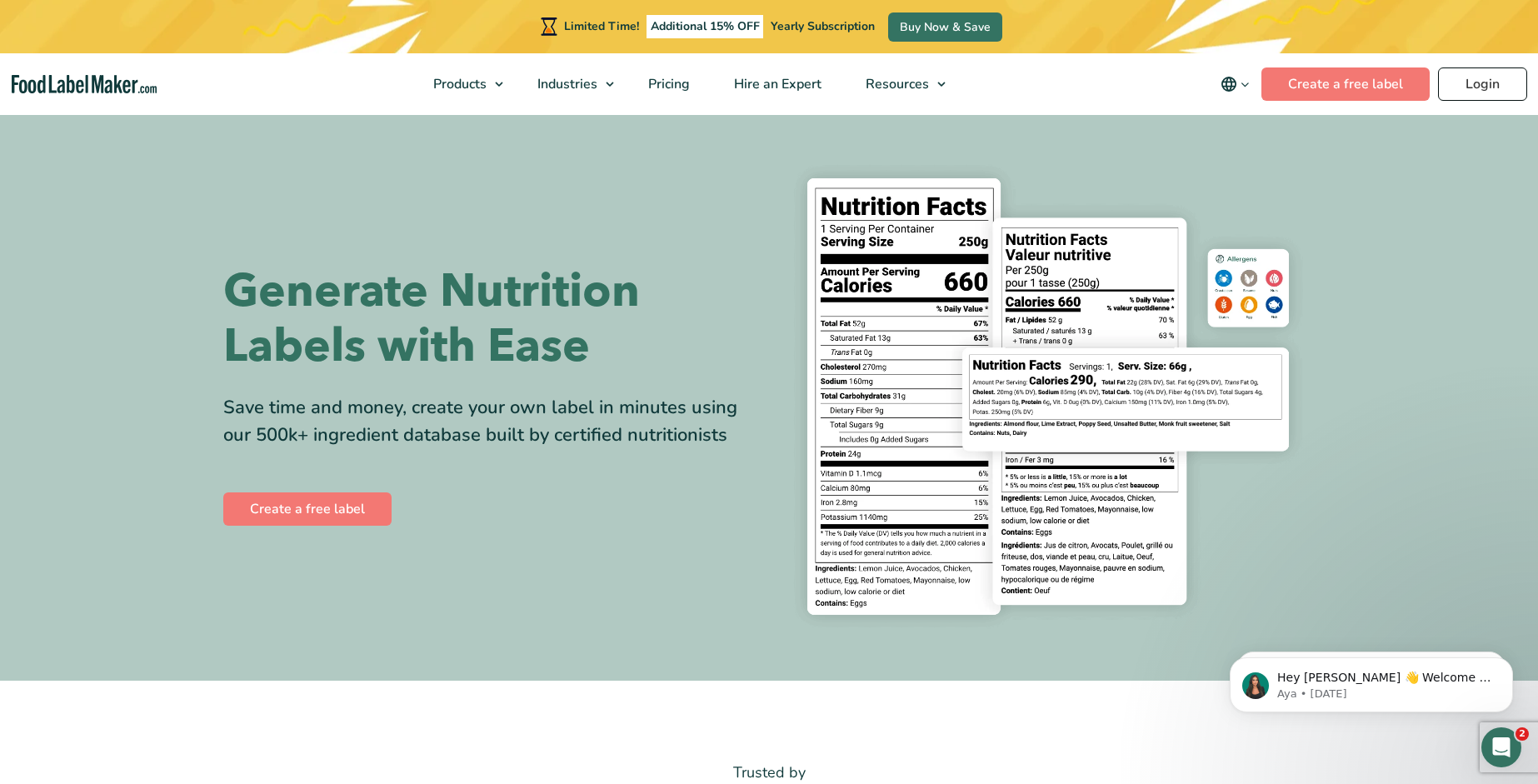
click at [1469, 84] on link "Login" at bounding box center [1481, 84] width 89 height 33
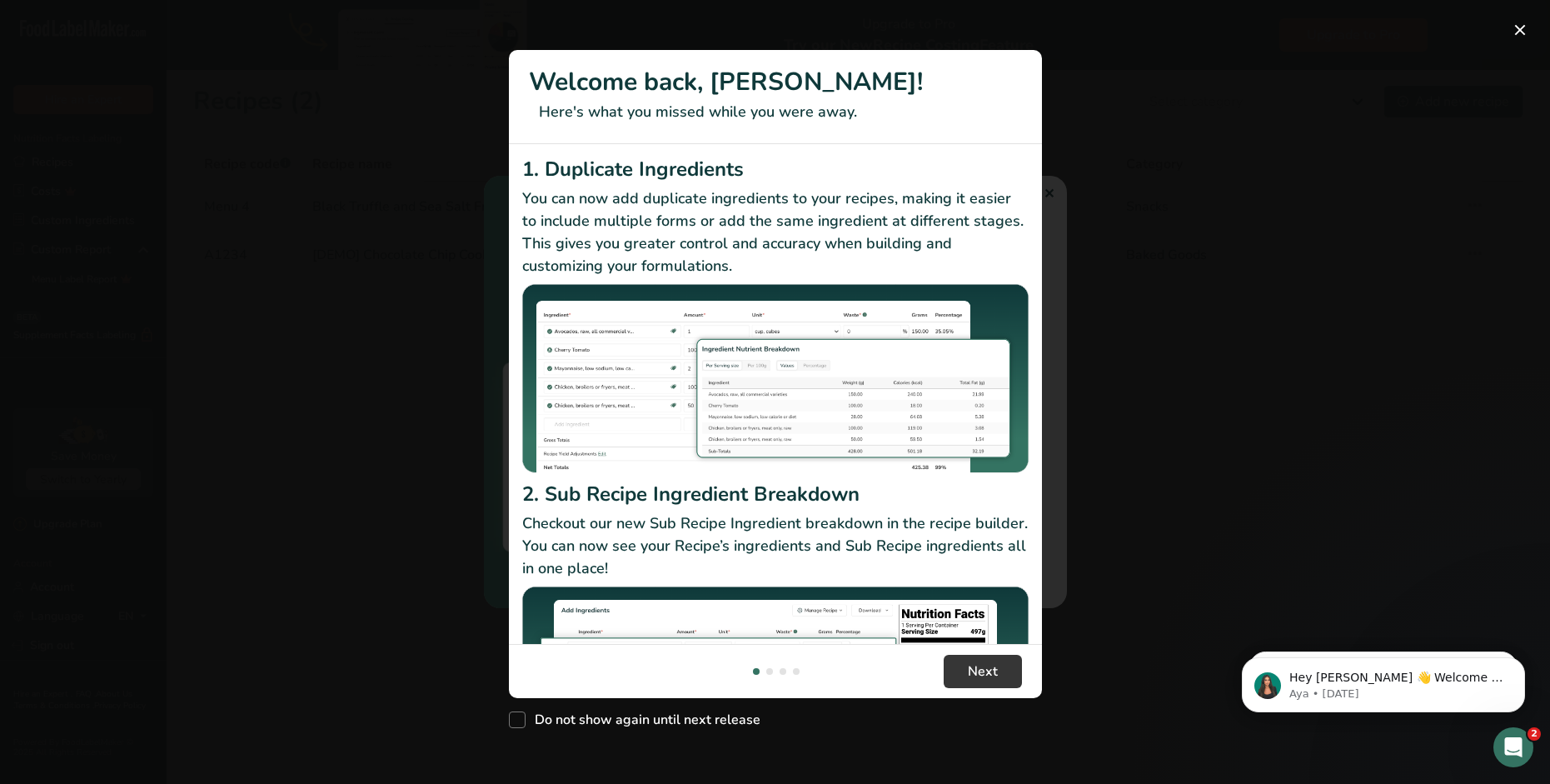
scroll to position [50, 0]
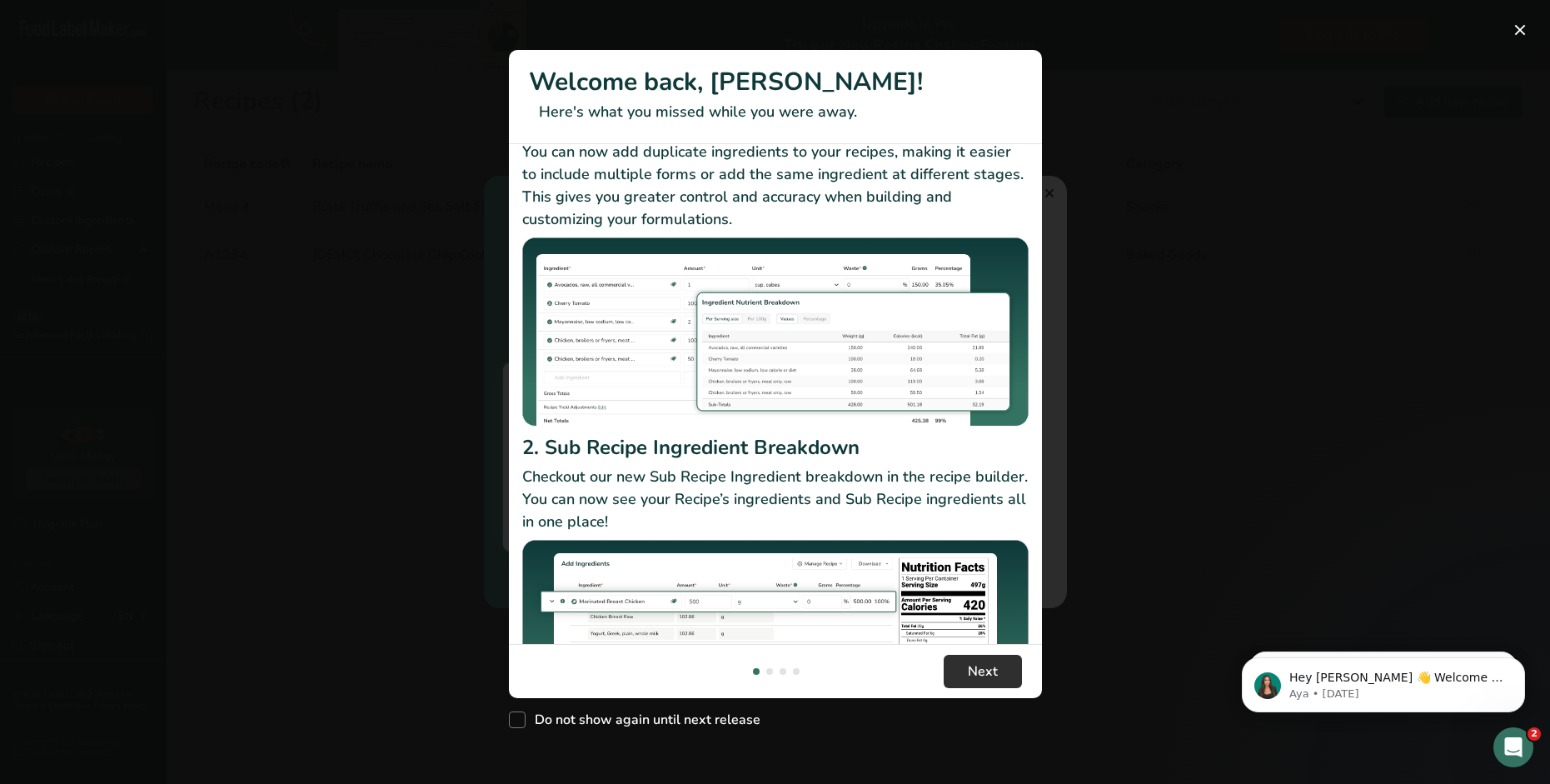
click at [988, 677] on span "Next" at bounding box center [983, 671] width 30 height 20
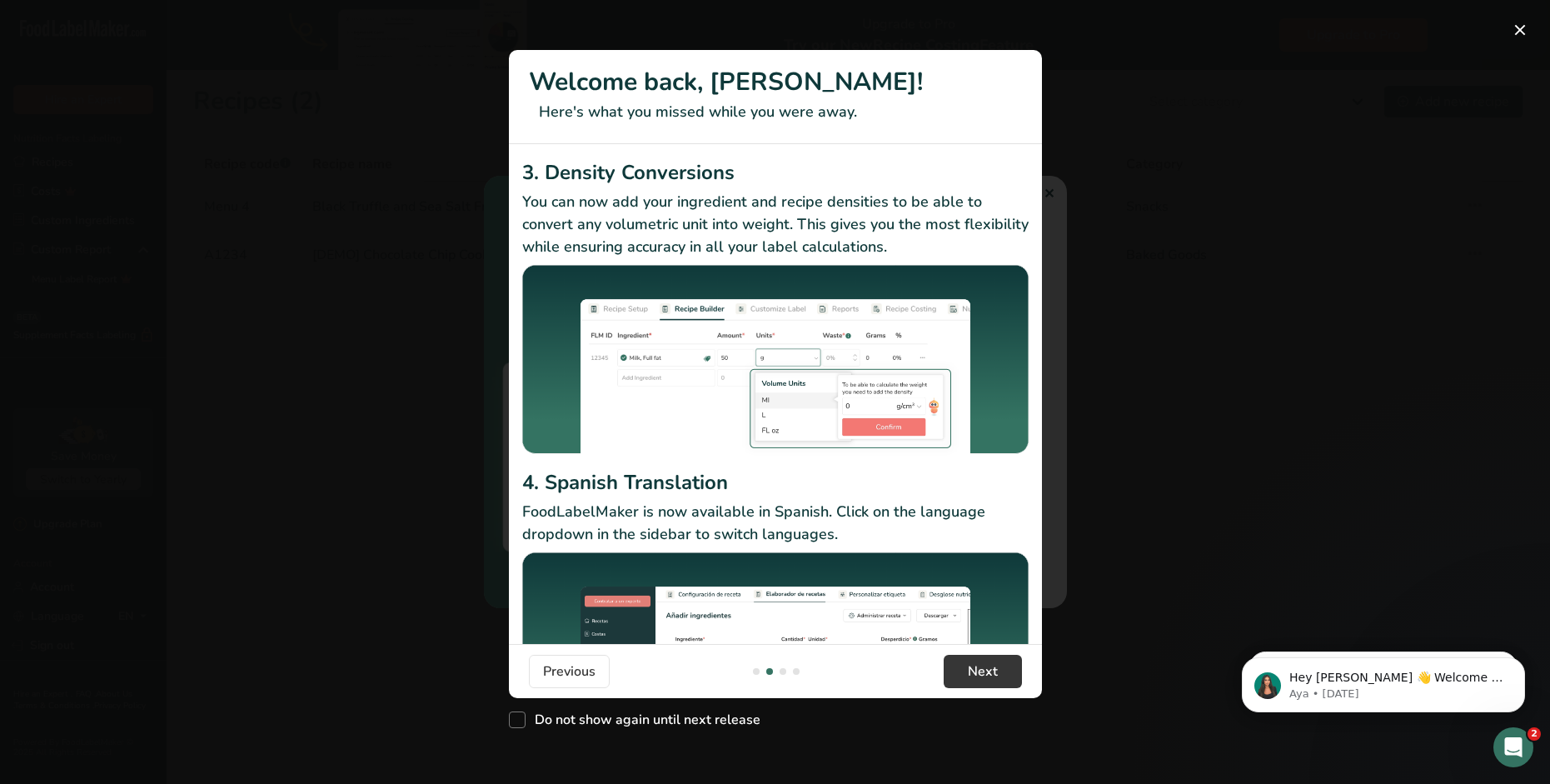
scroll to position [106, 0]
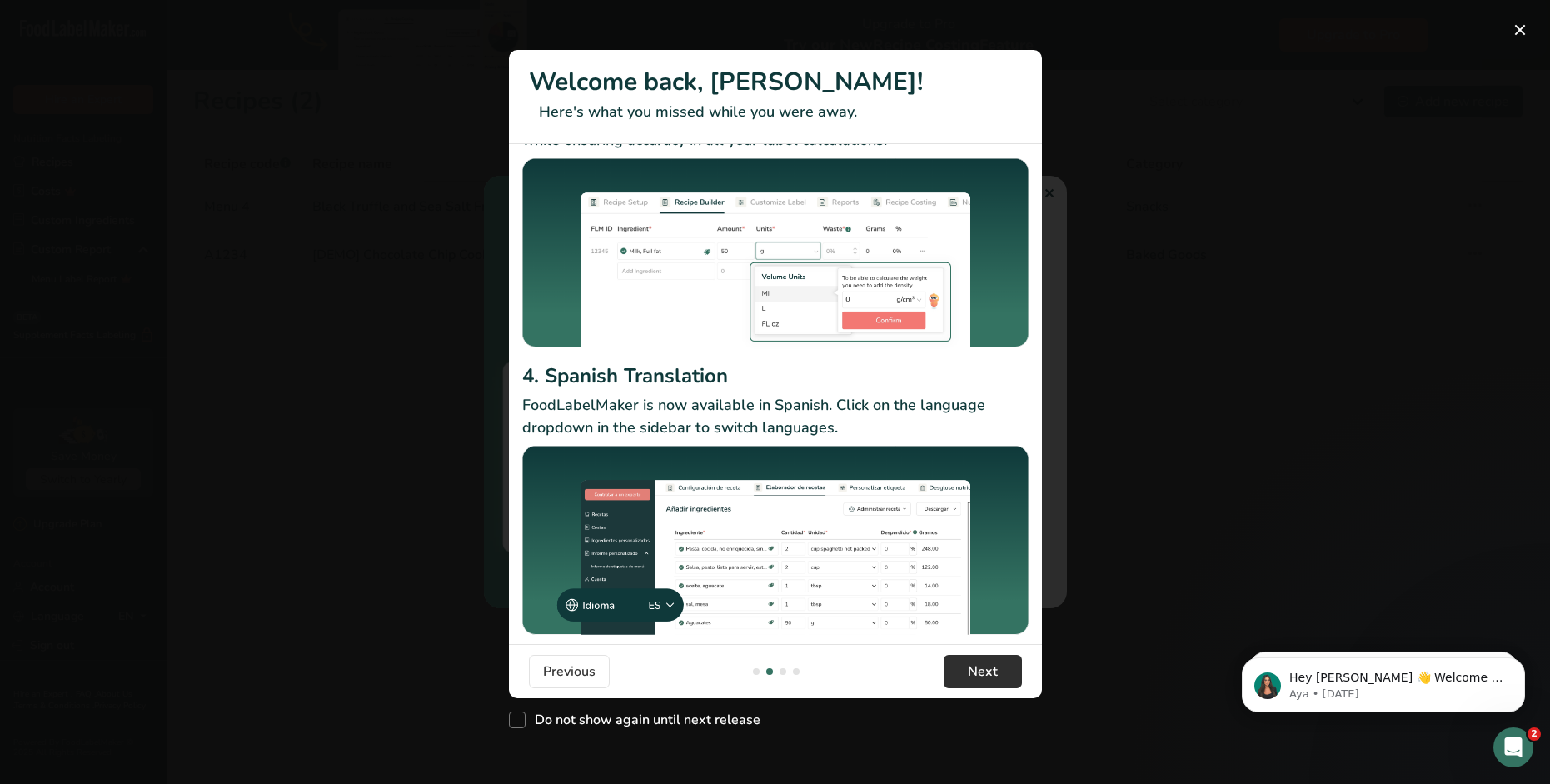
click at [990, 668] on span "Next" at bounding box center [983, 671] width 30 height 20
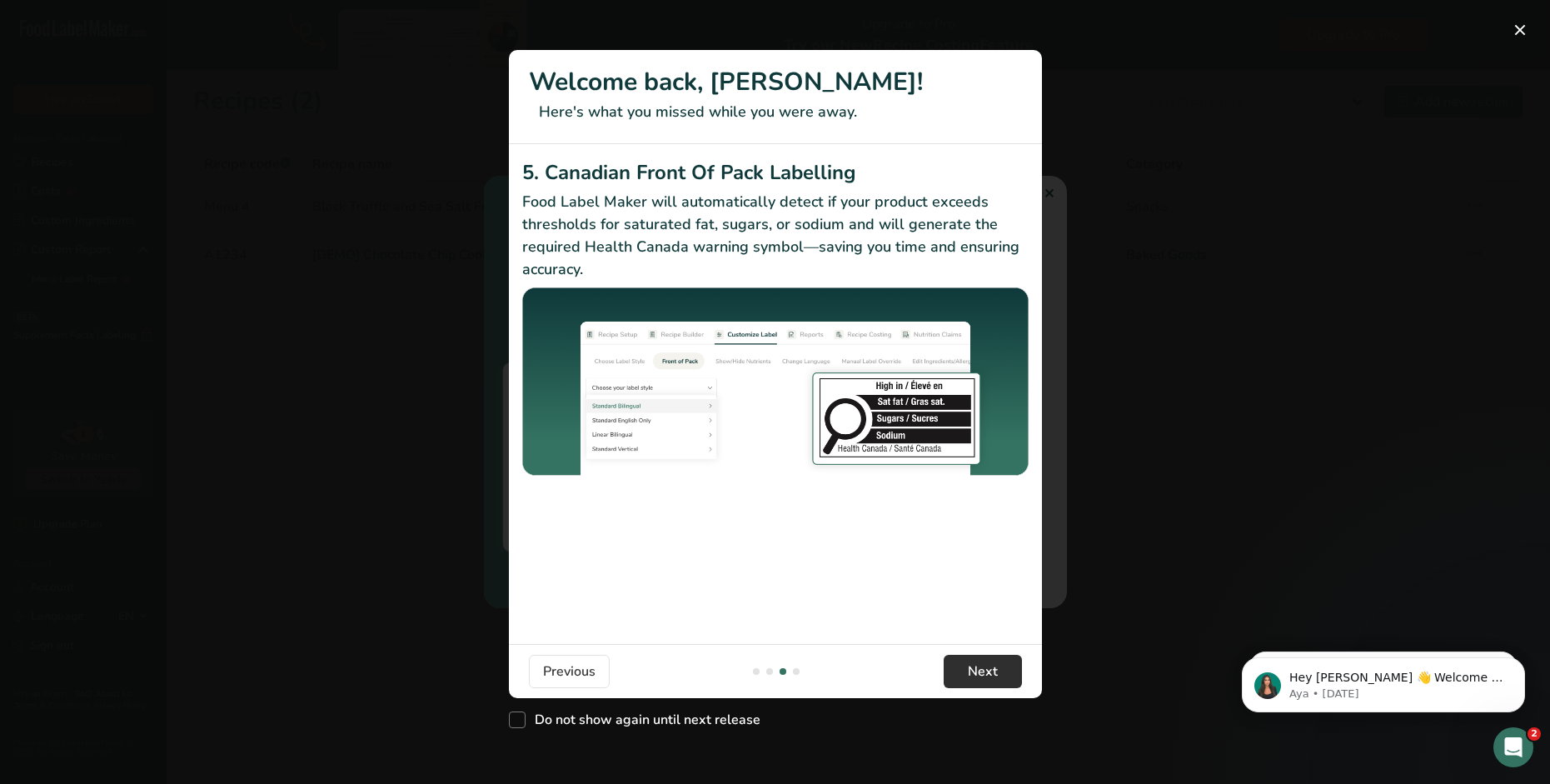
click at [992, 669] on span "Next" at bounding box center [983, 671] width 30 height 20
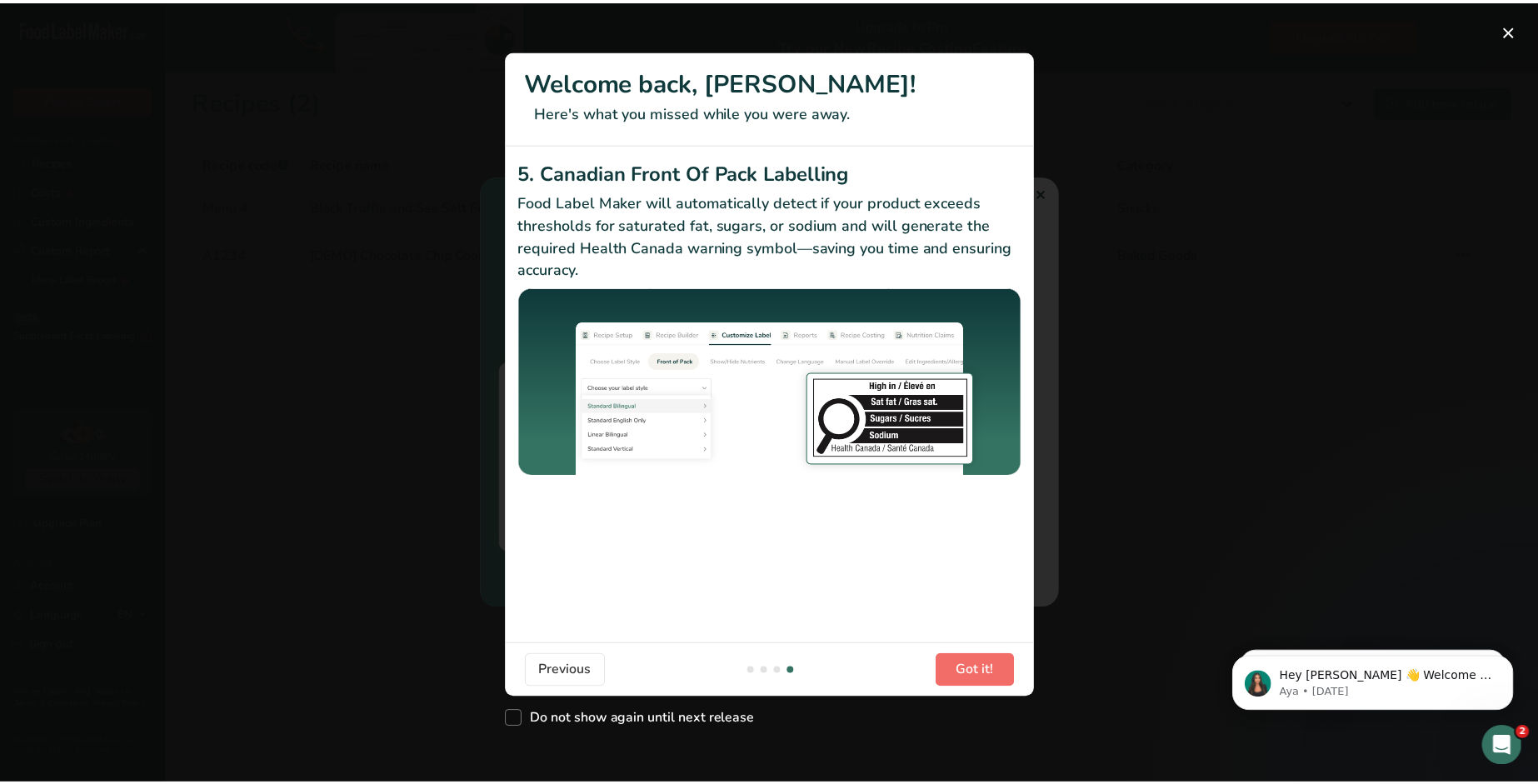
scroll to position [0, 1600]
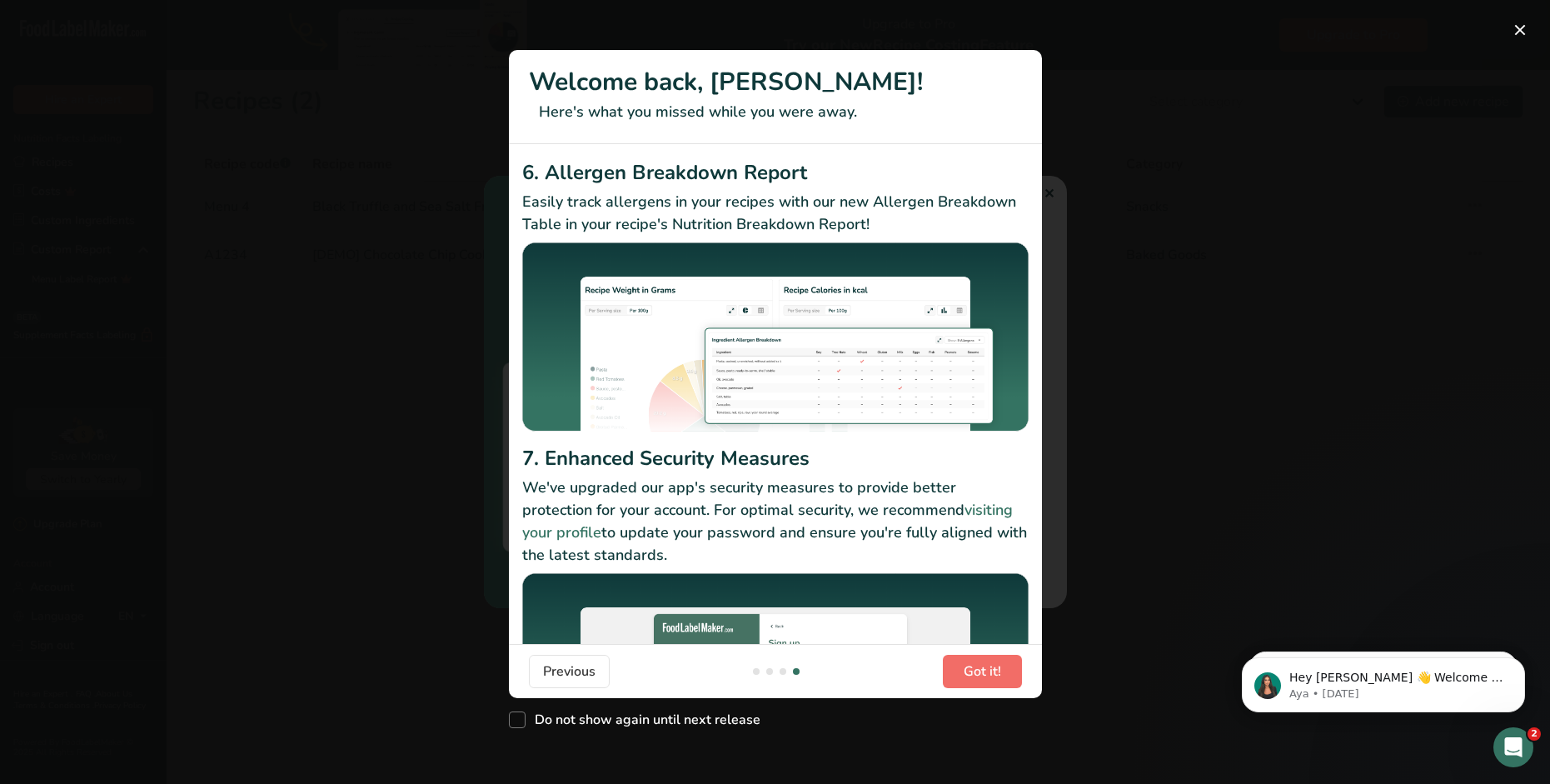
click at [993, 669] on span "Got it!" at bounding box center [983, 671] width 37 height 20
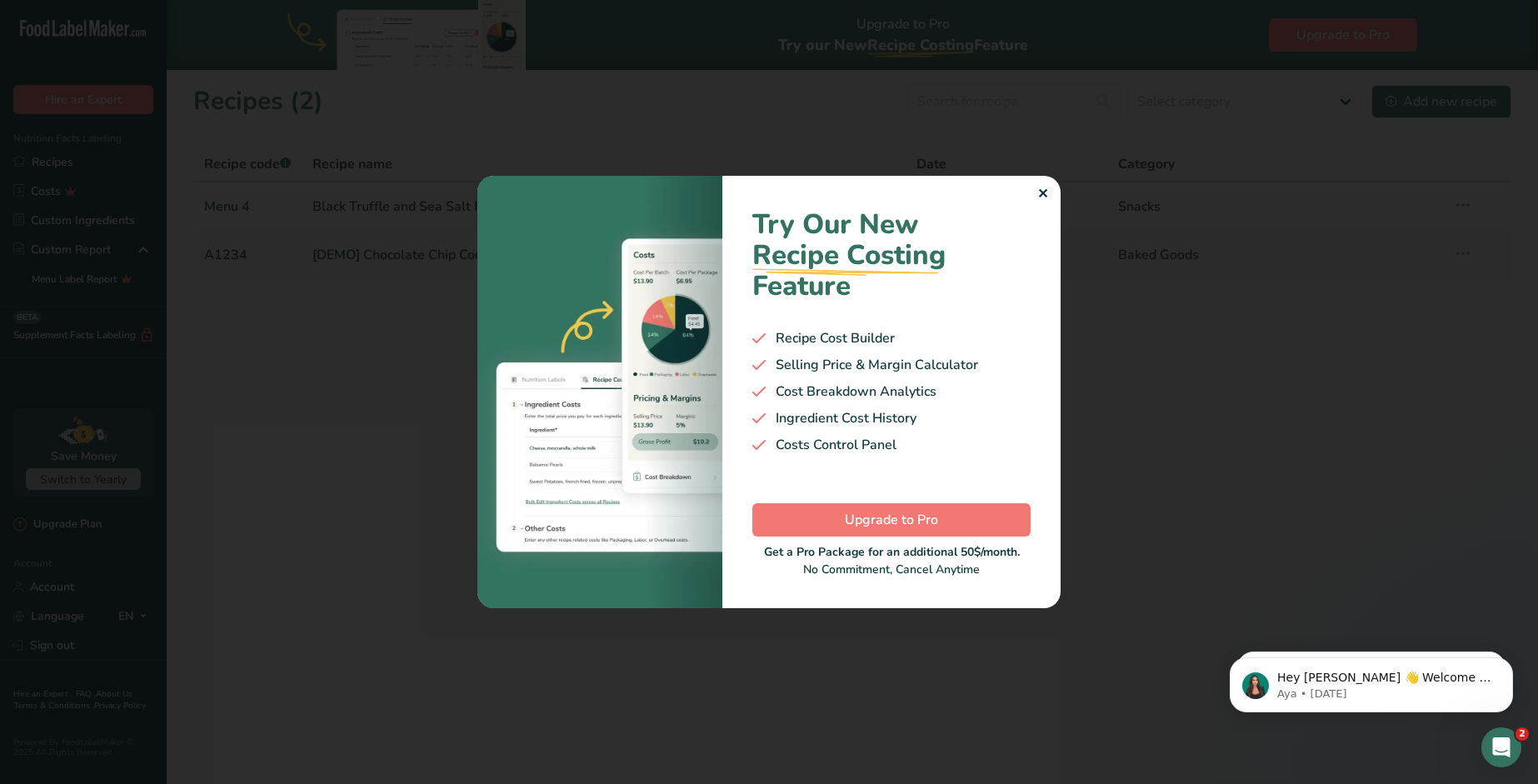
click at [1046, 192] on div "✕" at bounding box center [1042, 194] width 11 height 20
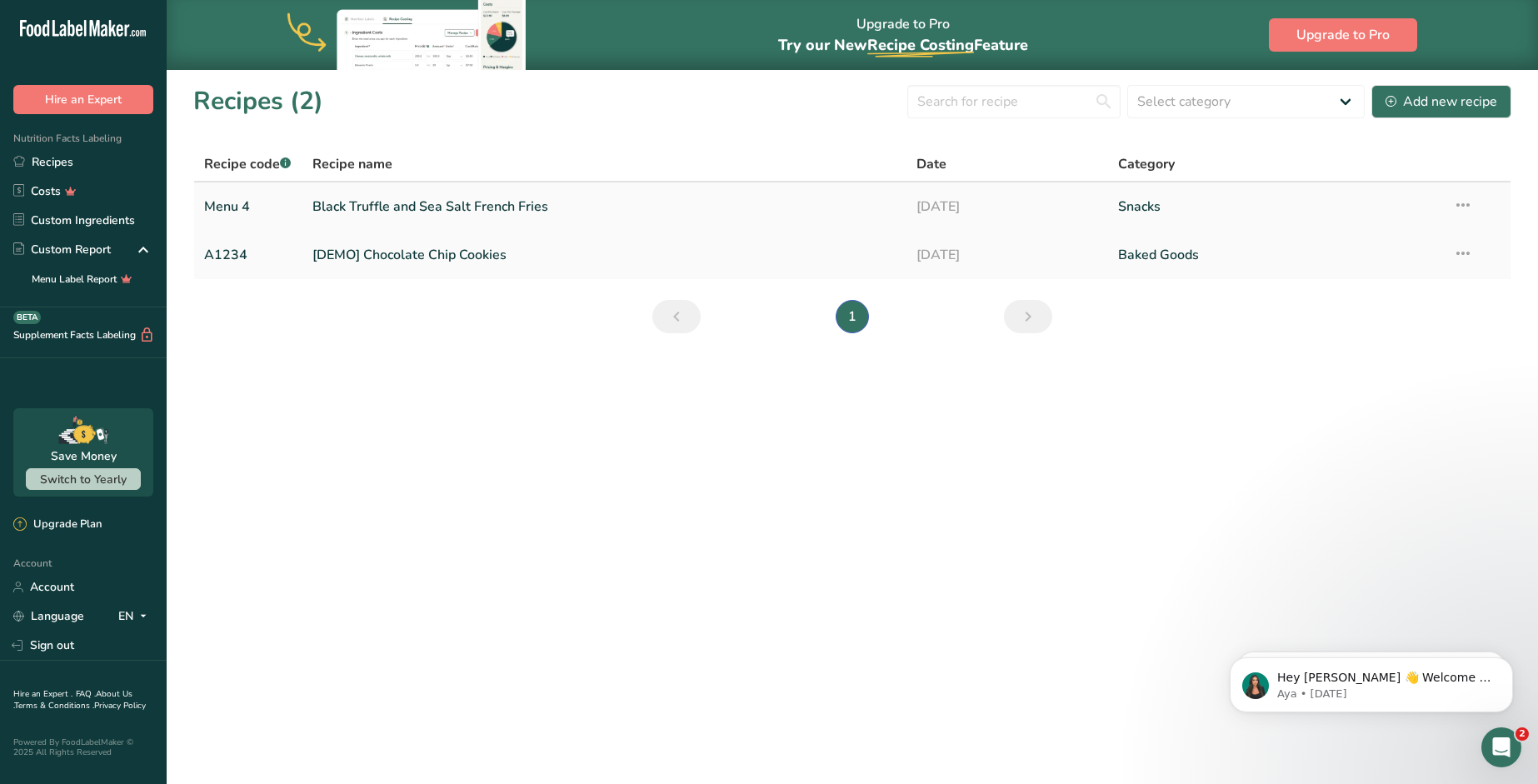
click at [453, 207] on link "Black Truffle and Sea Salt French Fries" at bounding box center [604, 207] width 584 height 35
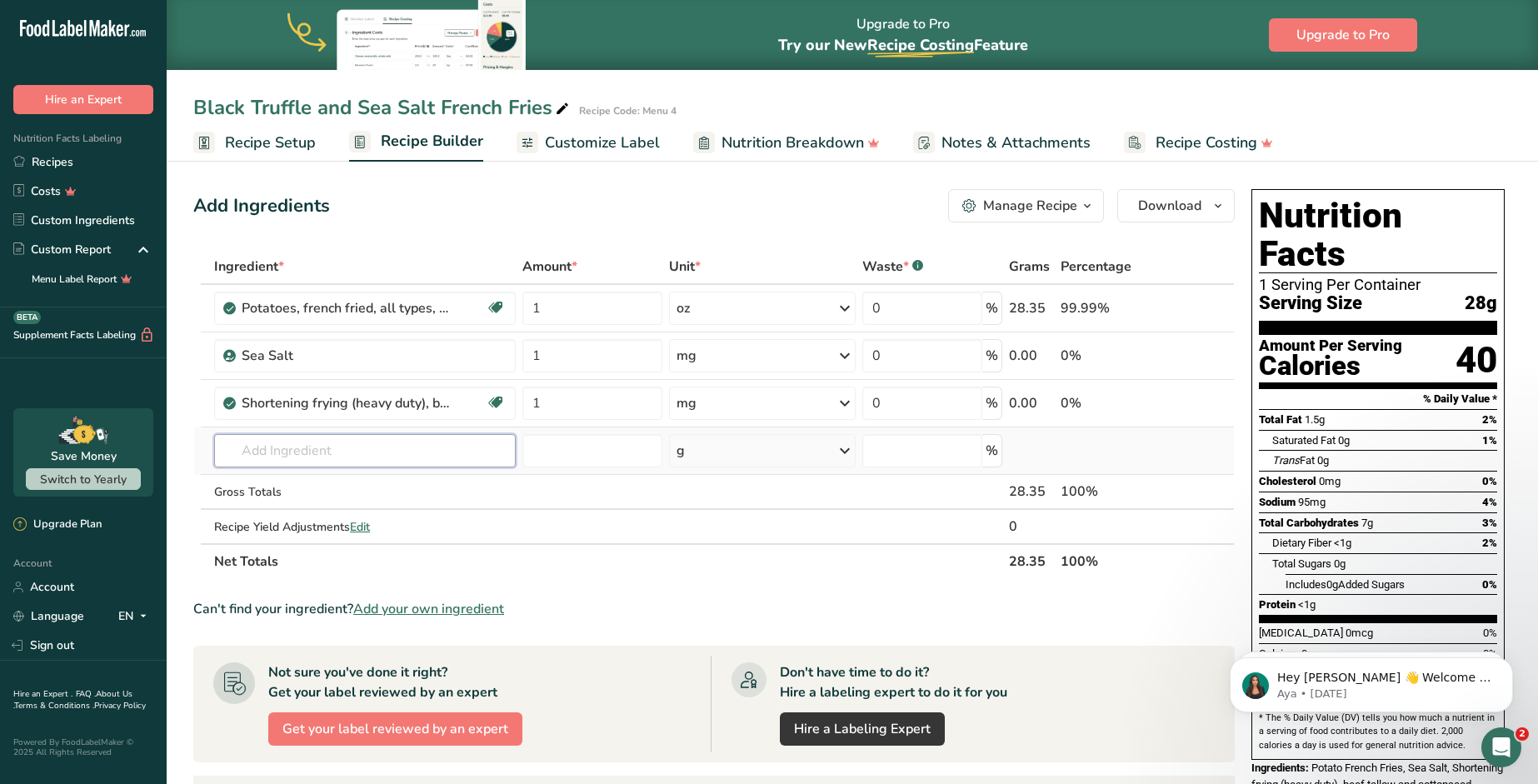
click at [361, 459] on input "text" at bounding box center [364, 450] width 302 height 33
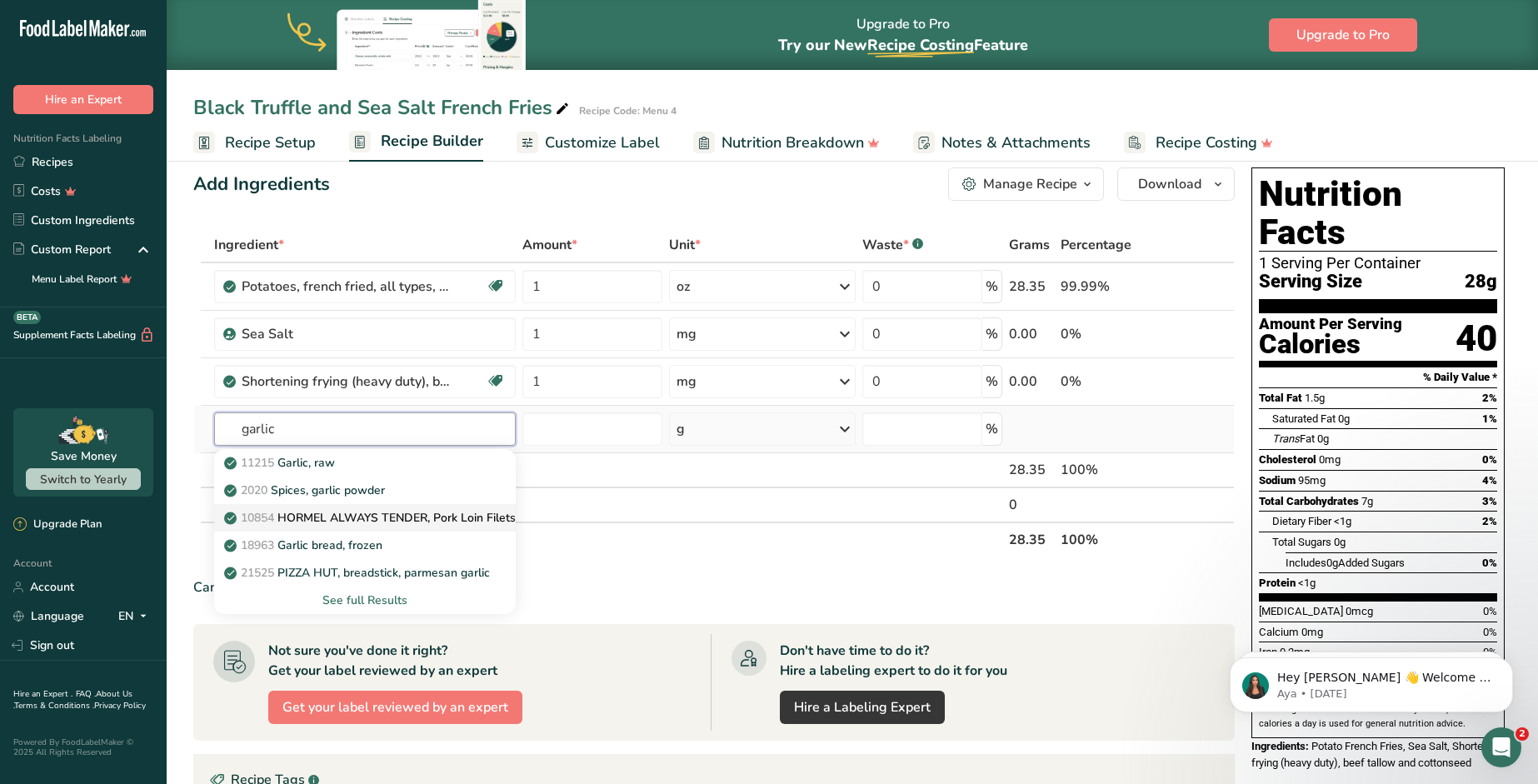
scroll to position [19, 0]
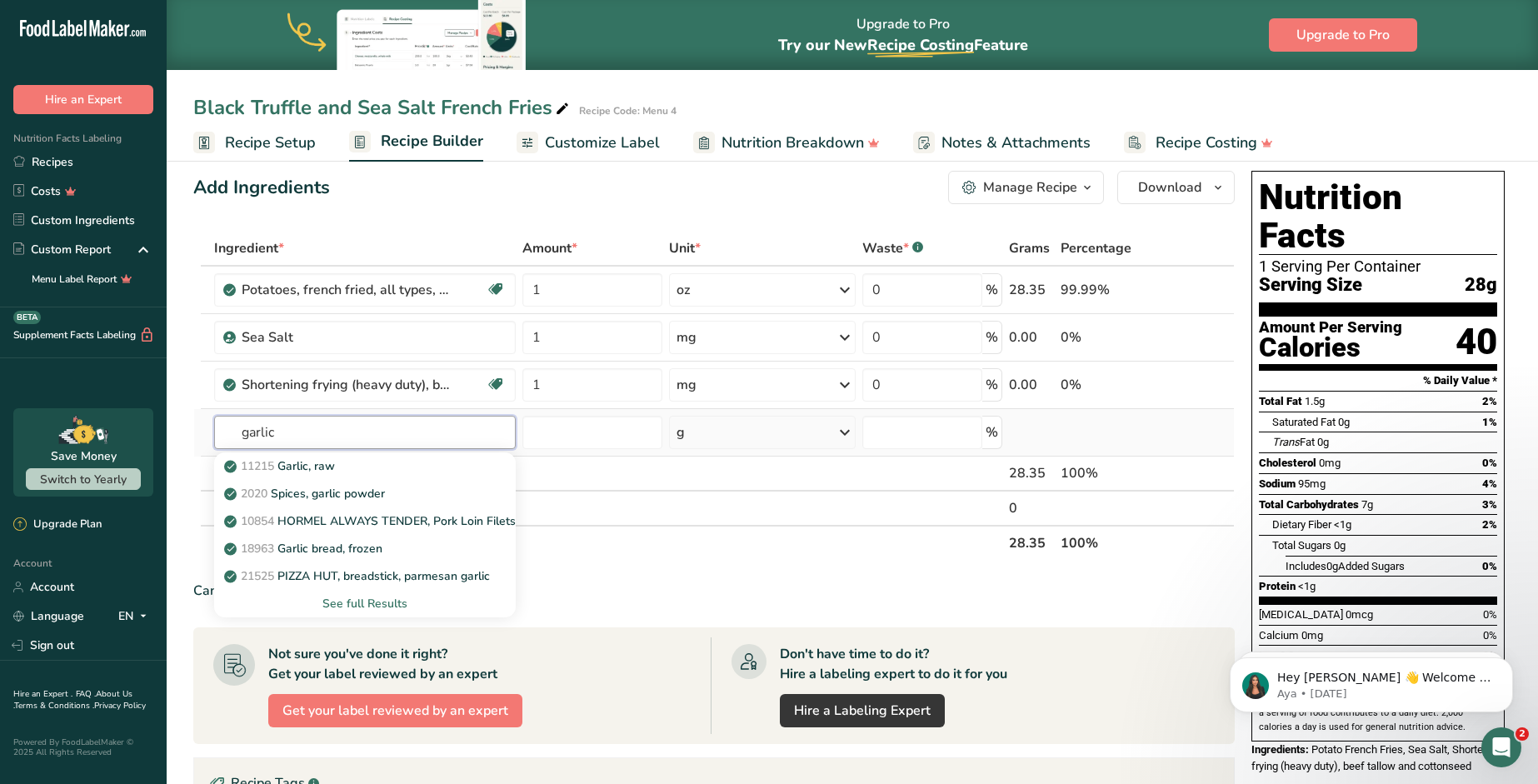
click at [321, 438] on input "garlic" at bounding box center [364, 433] width 302 height 33
click at [321, 439] on input "garlic" at bounding box center [364, 433] width 302 height 33
click at [320, 440] on input "garlic" at bounding box center [364, 433] width 302 height 33
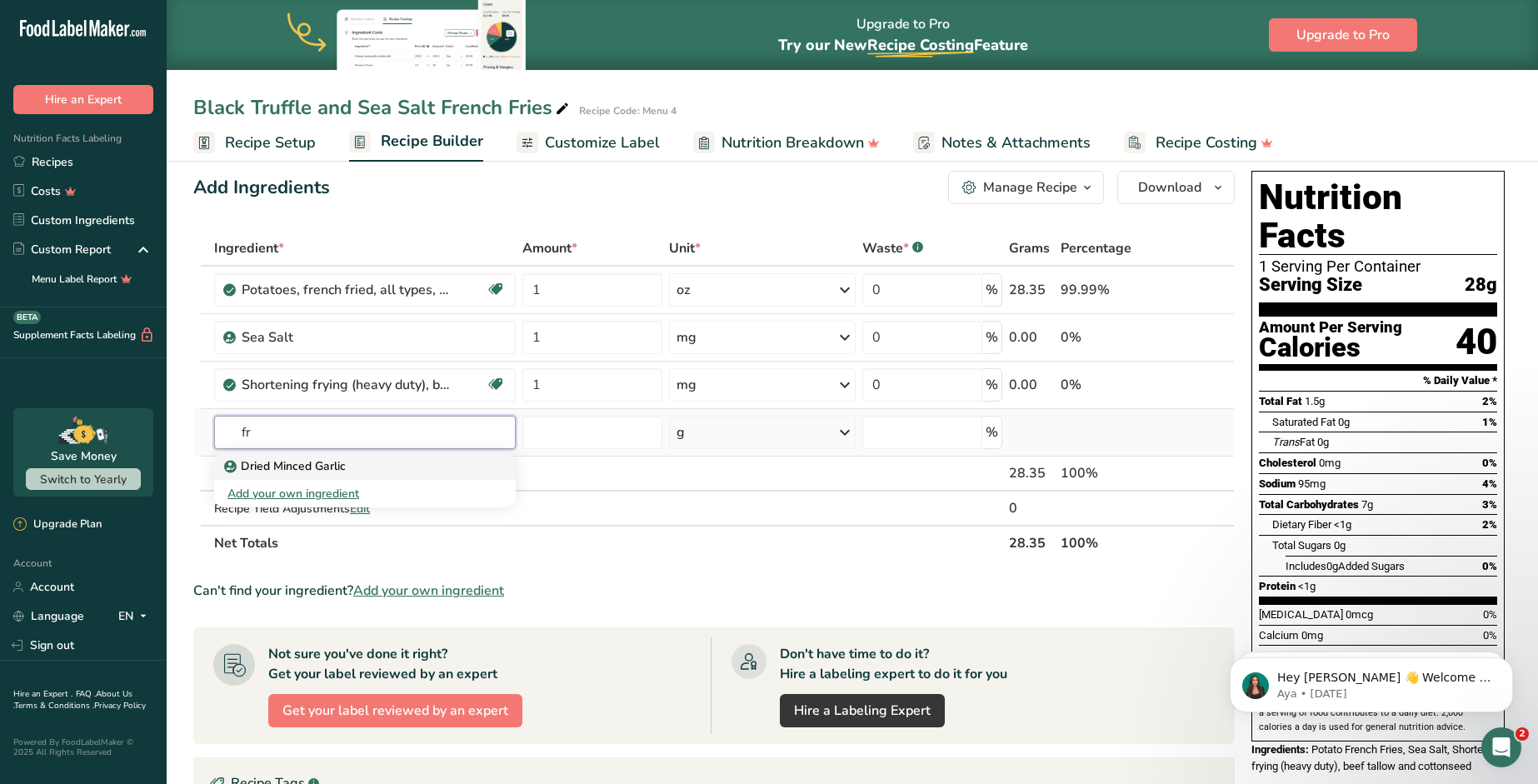
type input "f"
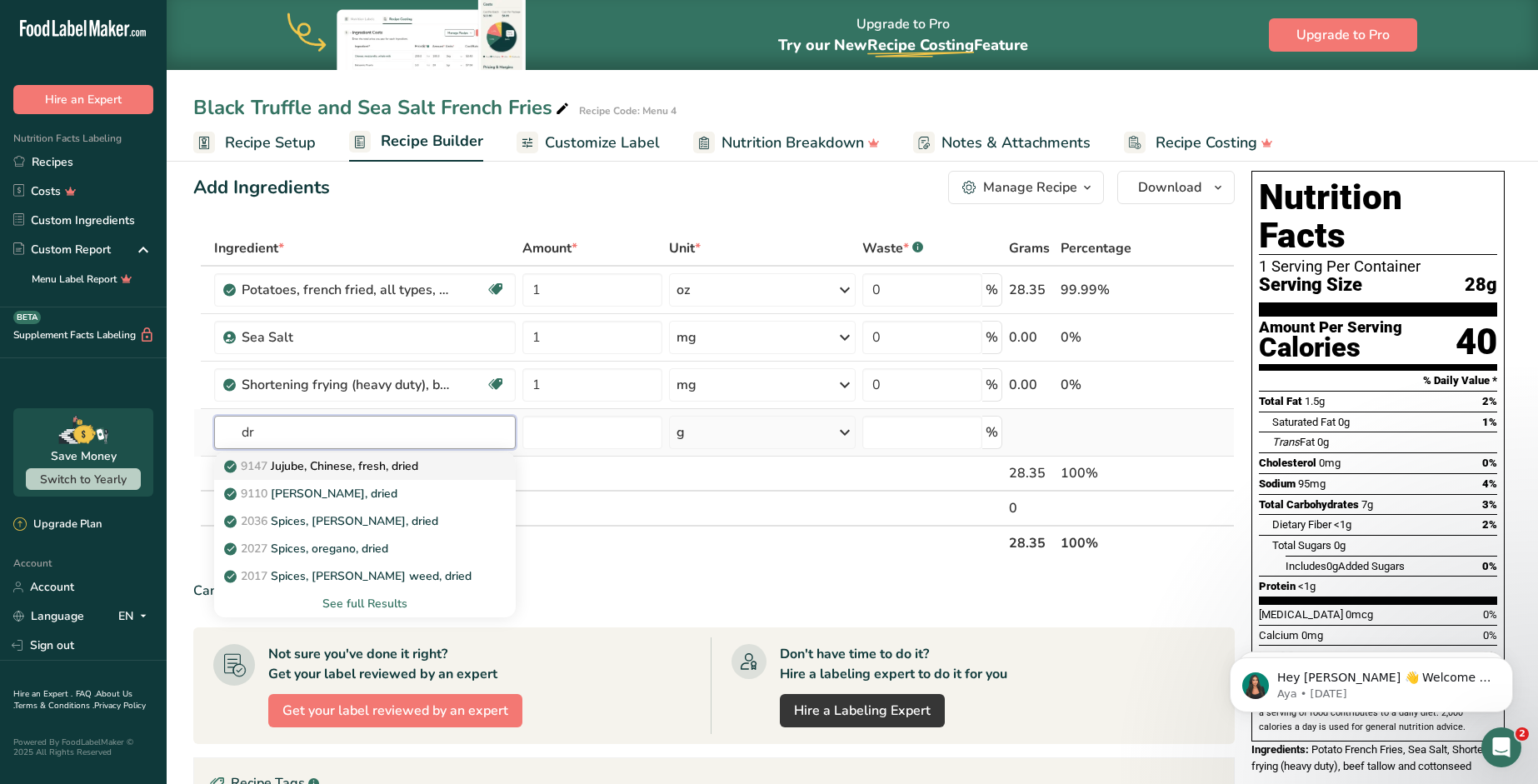
type input "d"
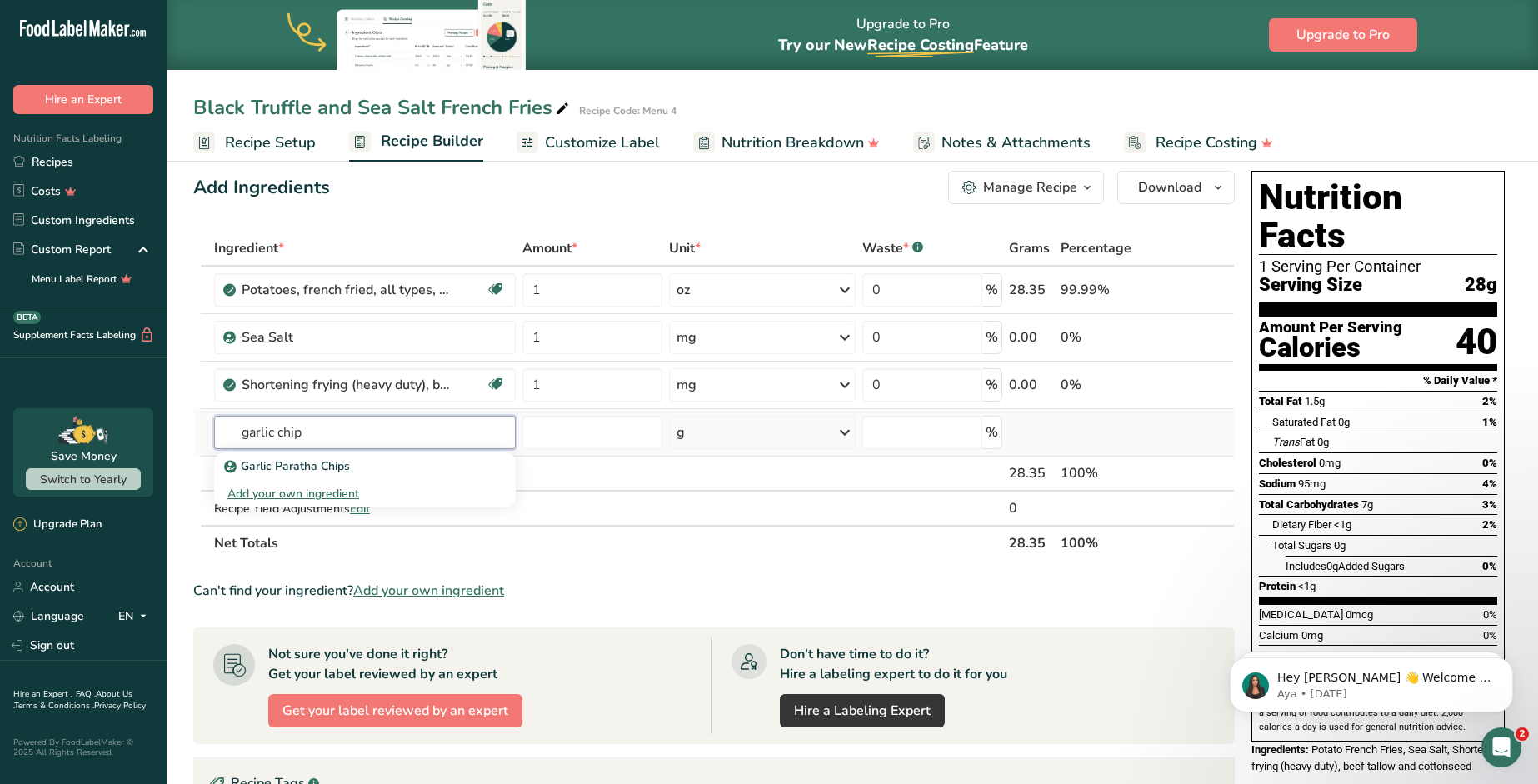
type input "garlic chip"
click at [268, 496] on div "Add your own ingredient" at bounding box center [364, 493] width 274 height 18
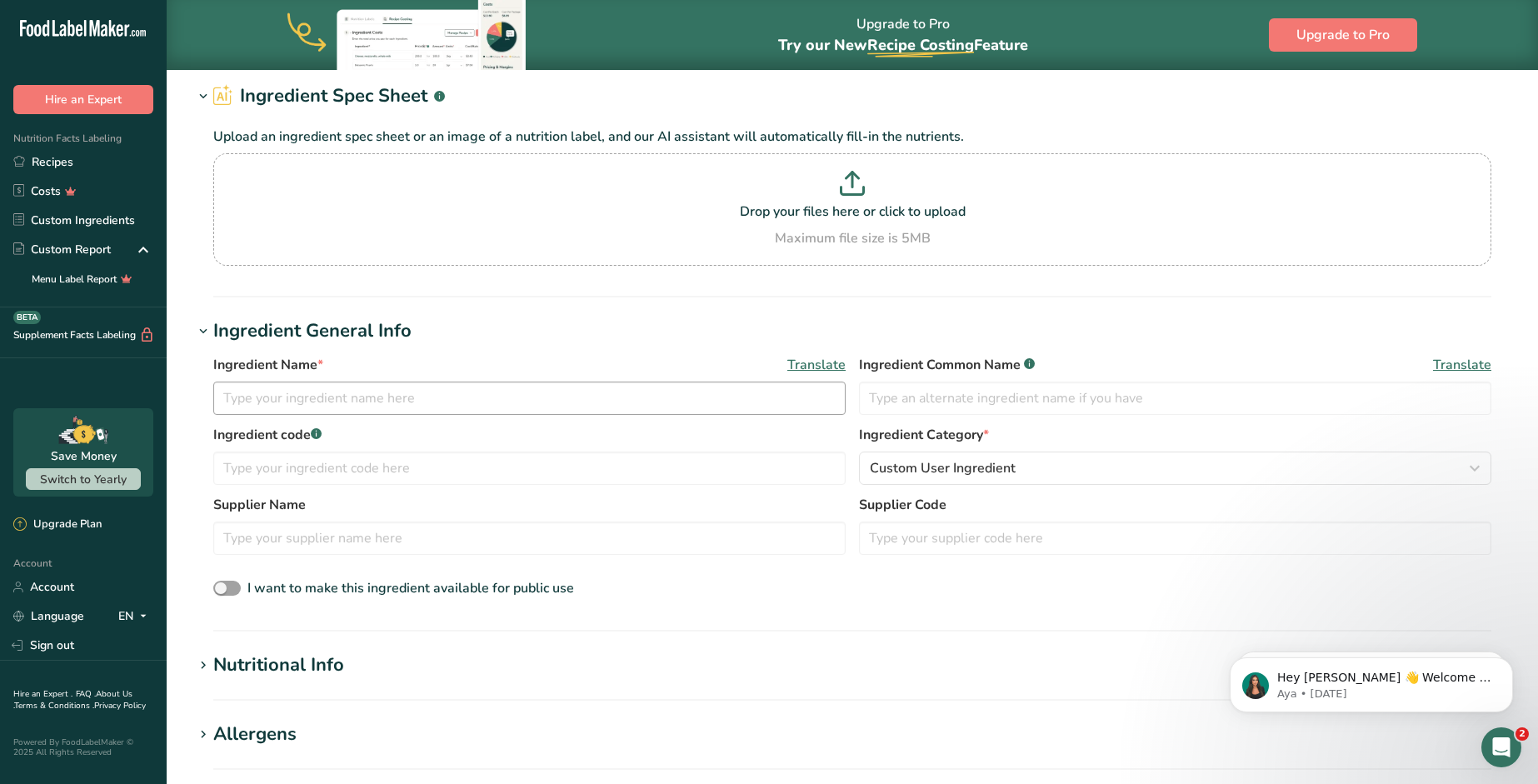
scroll to position [74, 0]
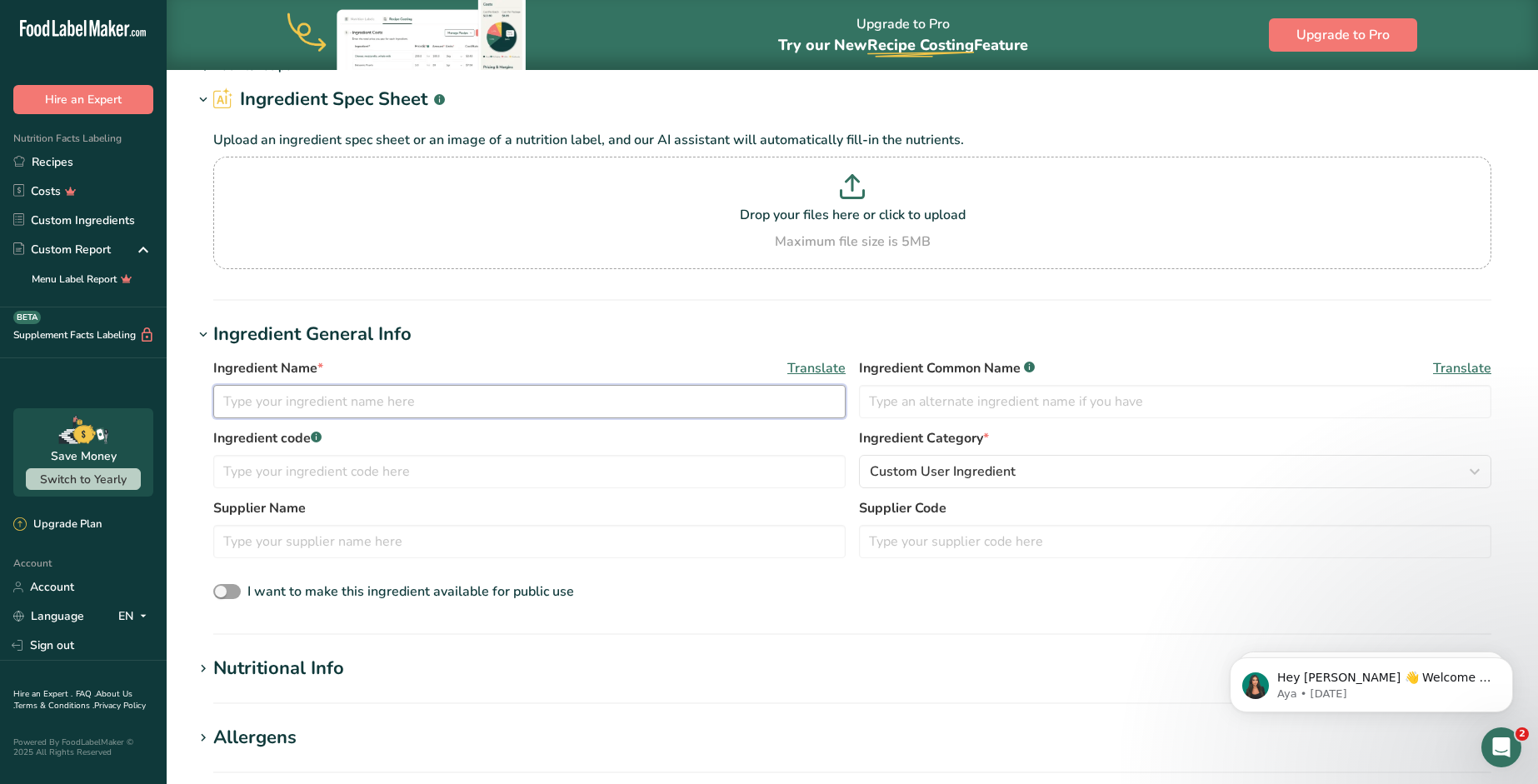
click at [486, 412] on input "text" at bounding box center [528, 401] width 632 height 33
click at [909, 399] on input "text" at bounding box center [1174, 401] width 632 height 33
click at [348, 397] on input "Fried Garlic Chip" at bounding box center [528, 401] width 632 height 33
type input "Fried Garlic Chips"
click at [905, 405] on input "text" at bounding box center [1174, 401] width 632 height 33
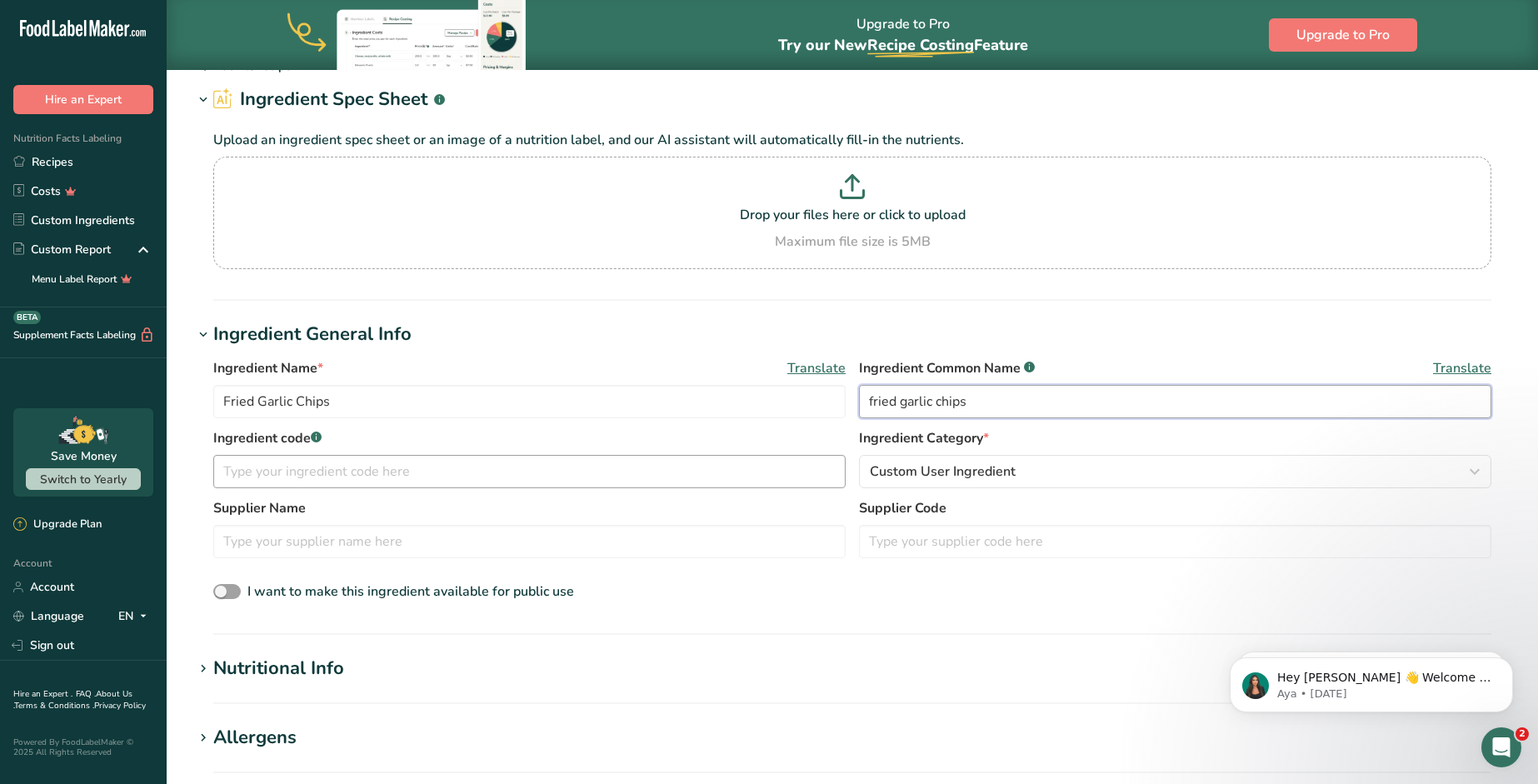
type input "fried garlic chips"
click at [407, 471] on input "text" at bounding box center [528, 472] width 632 height 33
click at [948, 477] on span "Custom User Ingredient" at bounding box center [942, 472] width 145 height 20
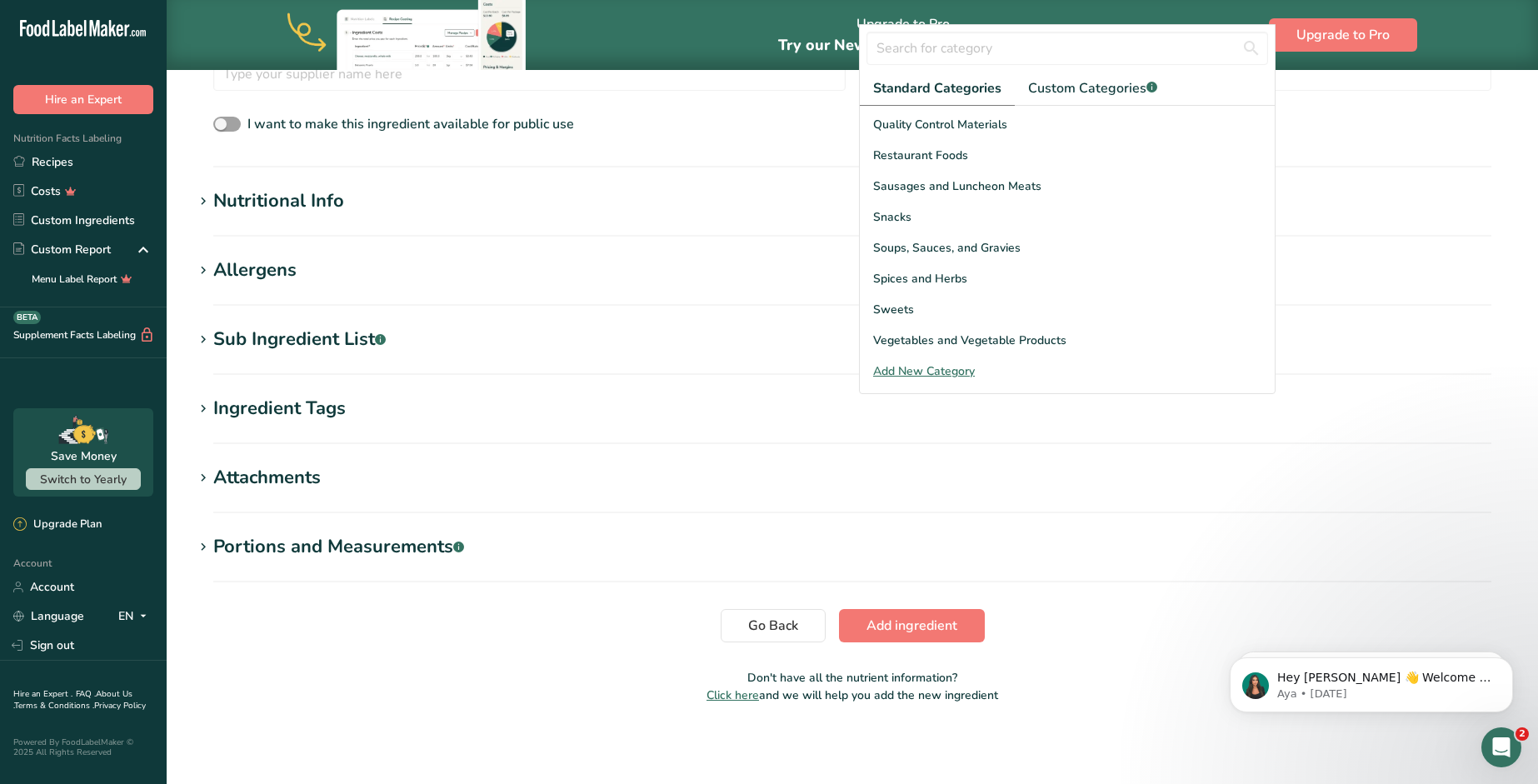
scroll to position [236, 0]
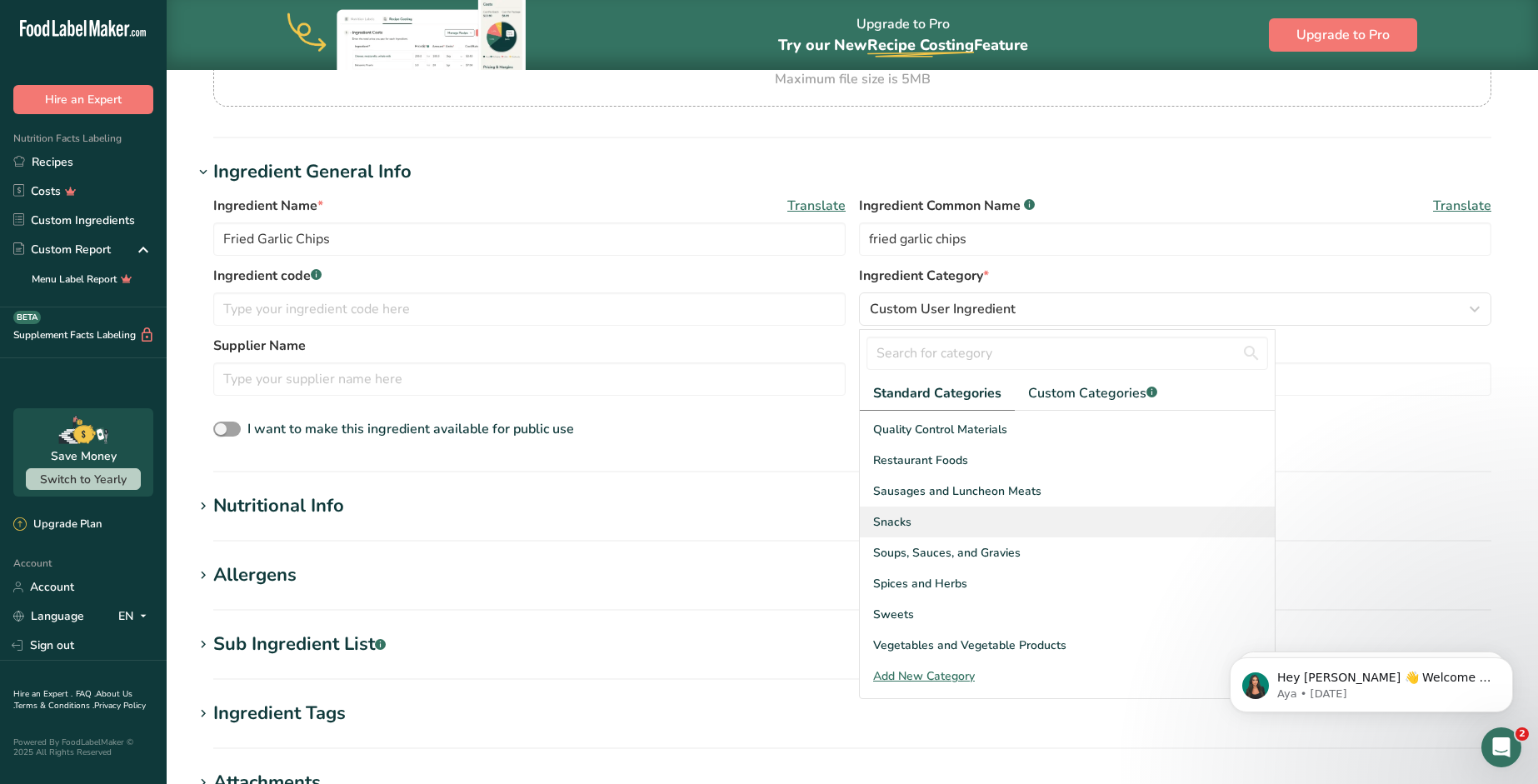
click at [950, 534] on div "Snacks" at bounding box center [1066, 522] width 415 height 31
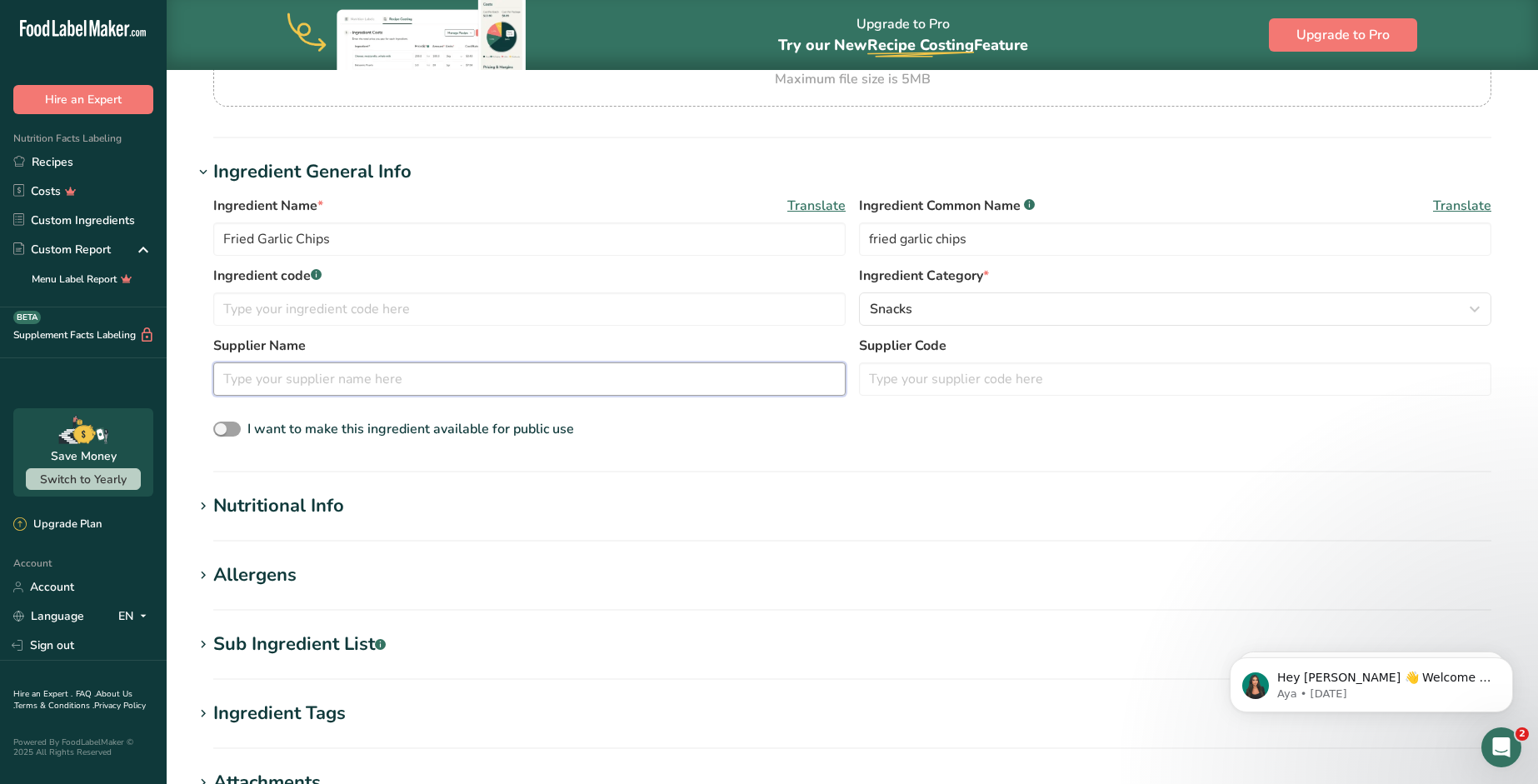
click at [345, 388] on input "text" at bounding box center [528, 379] width 632 height 33
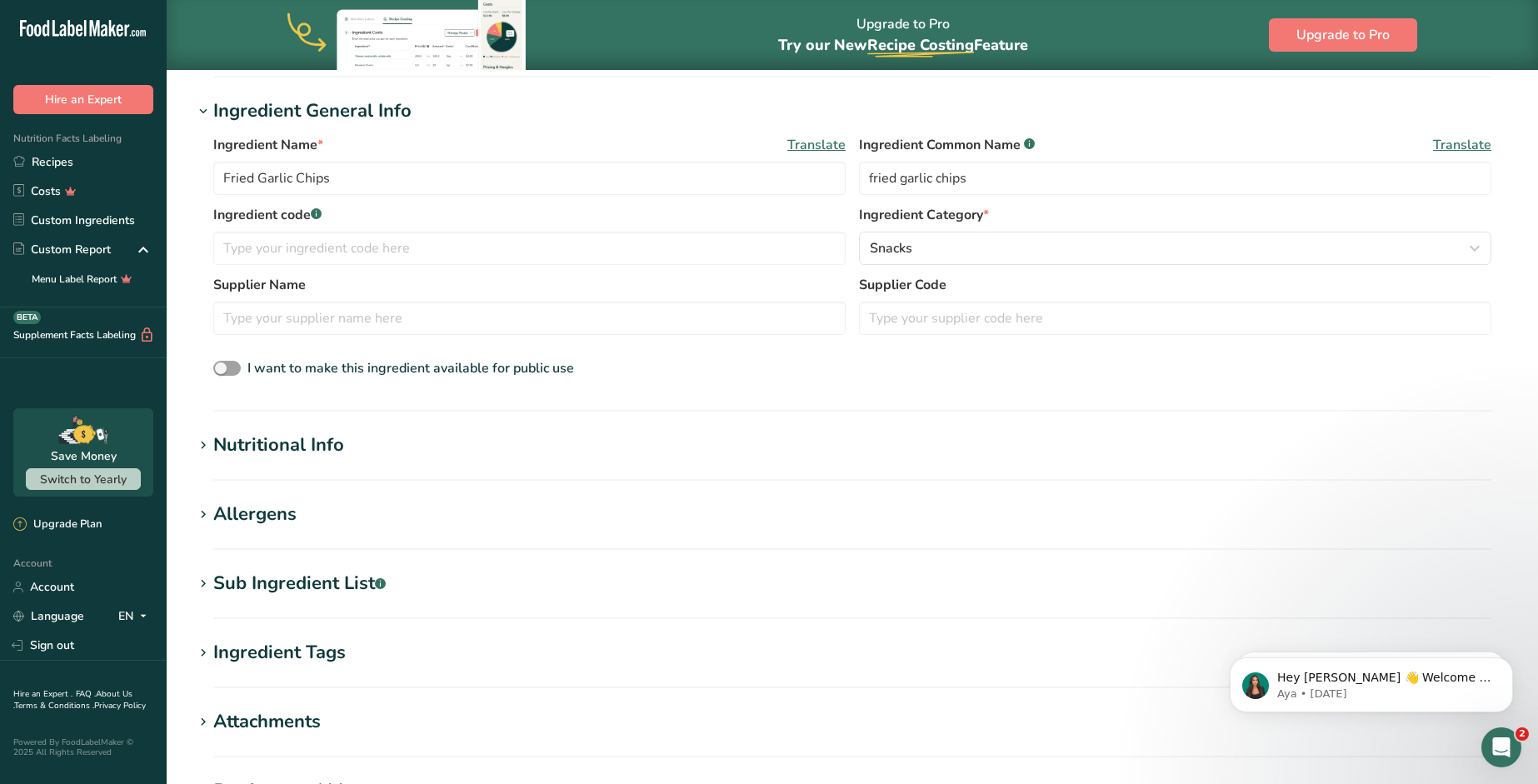
click at [208, 445] on icon at bounding box center [202, 445] width 15 height 23
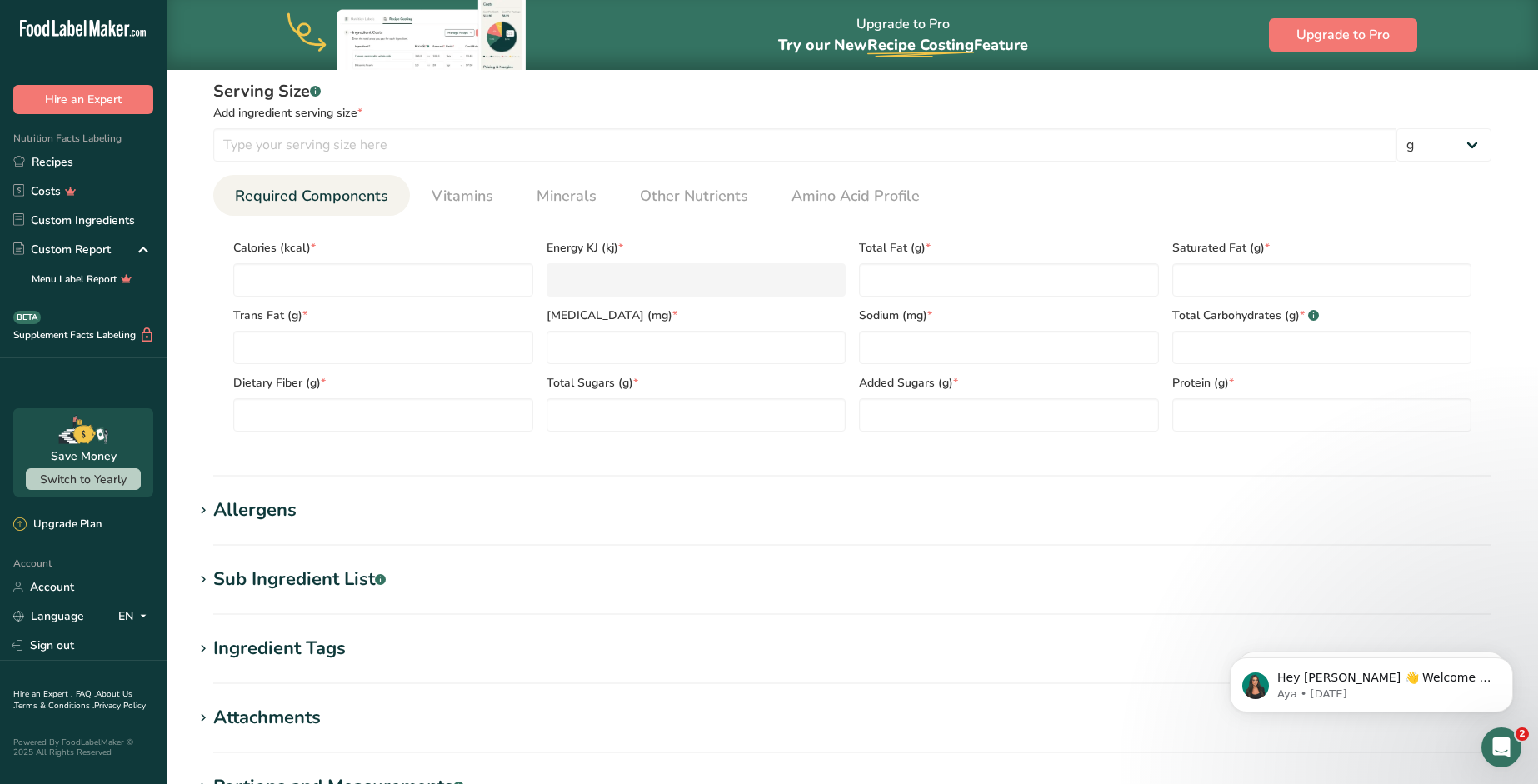
scroll to position [926, 0]
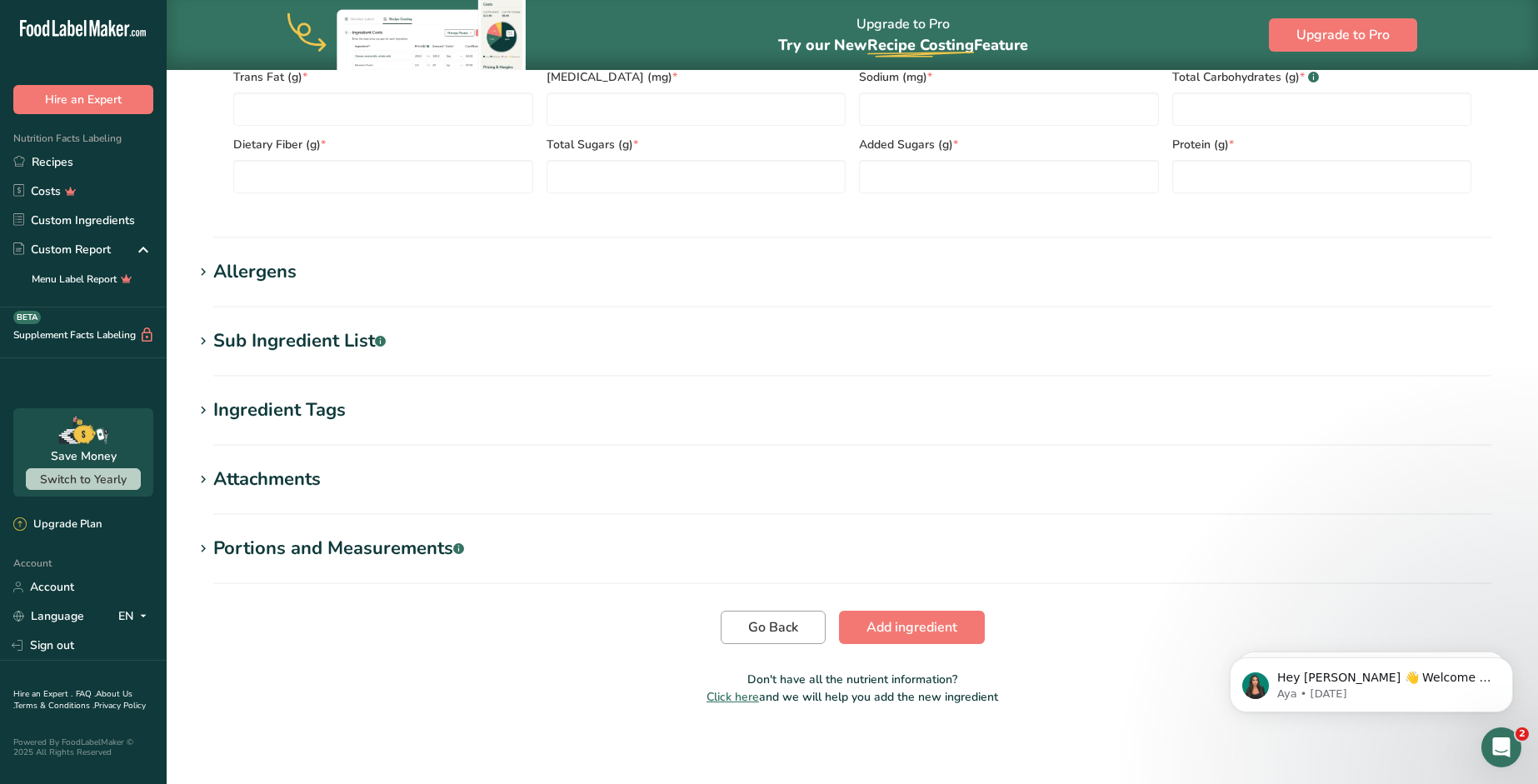
click at [751, 626] on span "Go Back" at bounding box center [772, 627] width 50 height 20
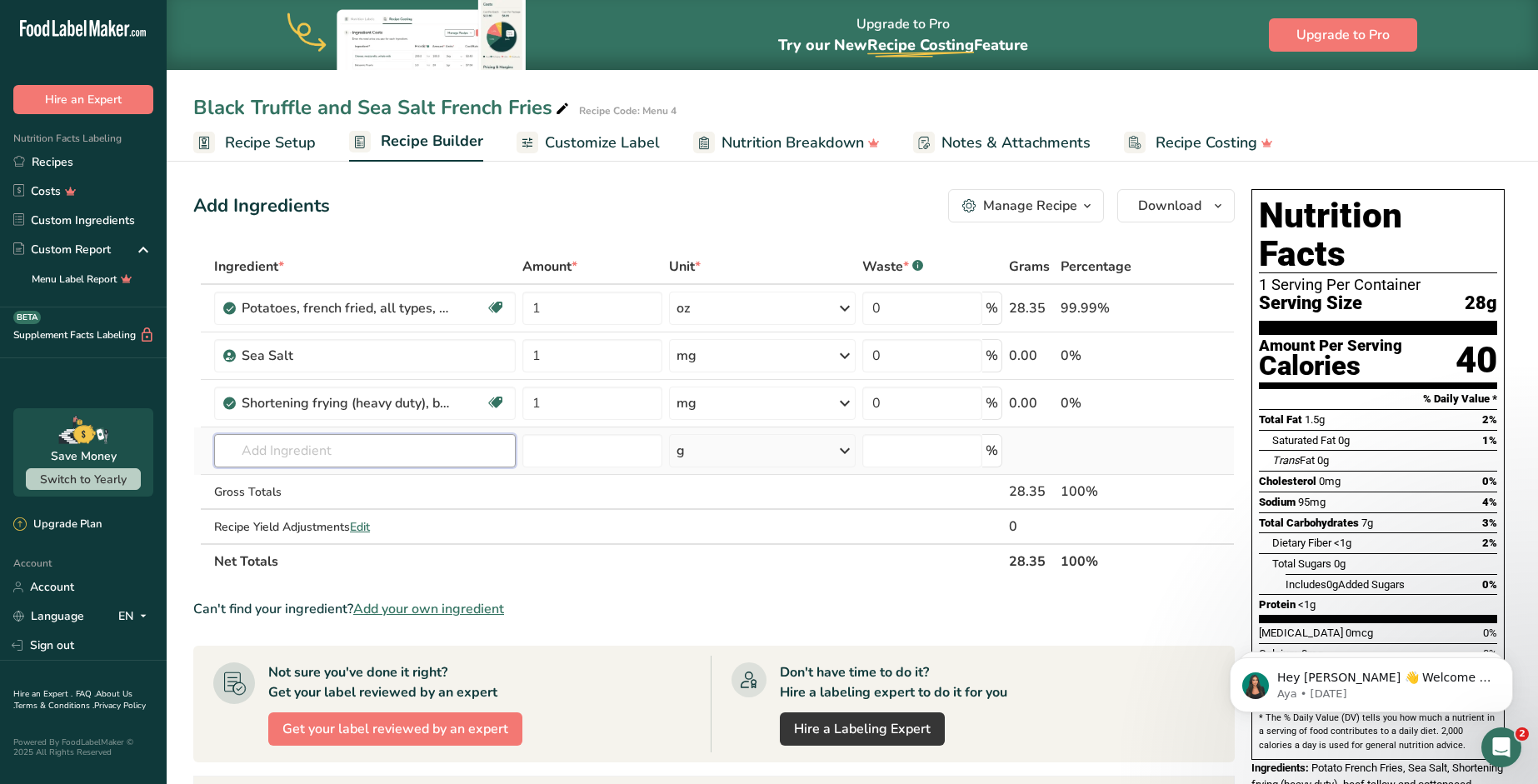
click at [450, 458] on input "text" at bounding box center [364, 450] width 302 height 33
type input "f"
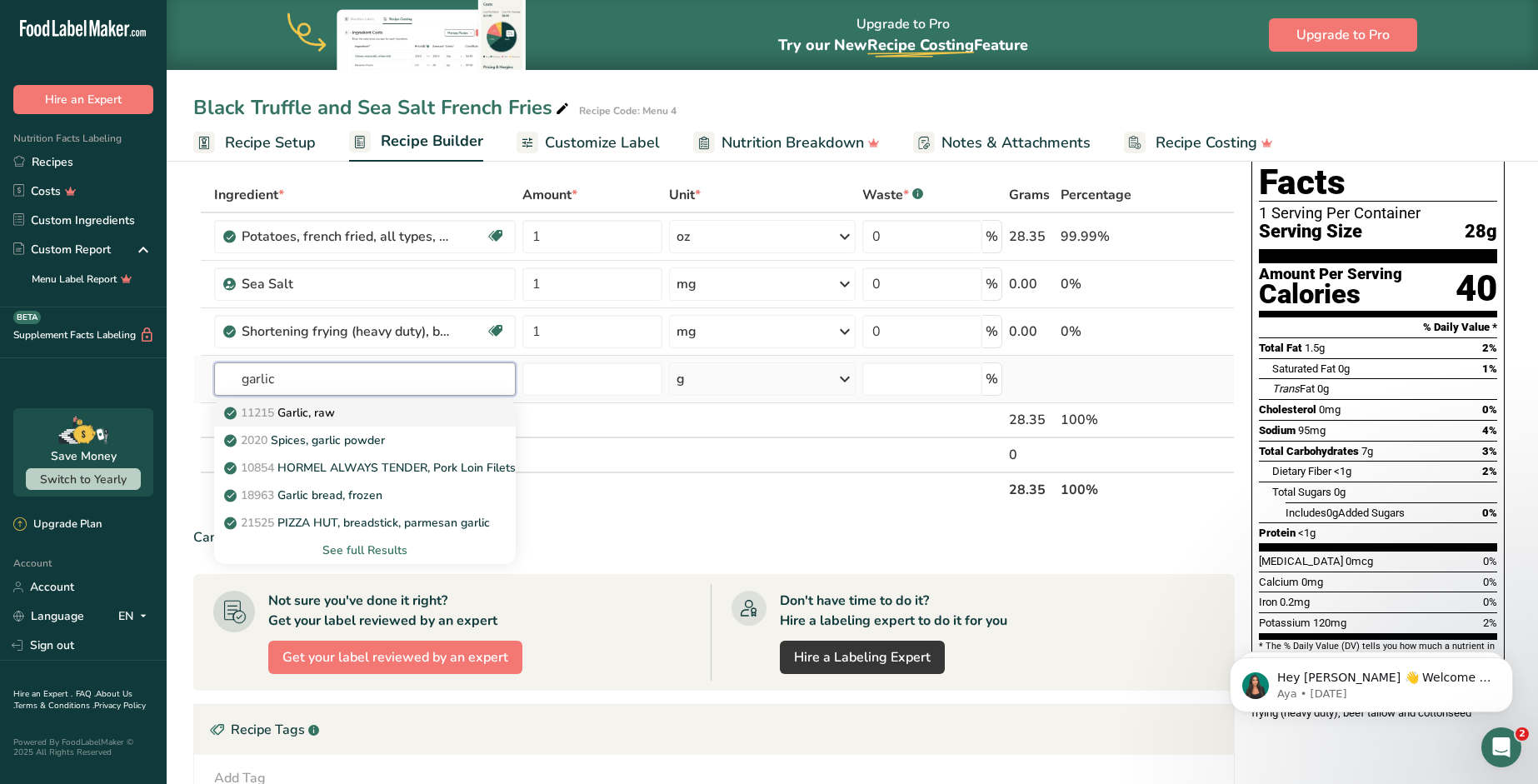
scroll to position [188, 0]
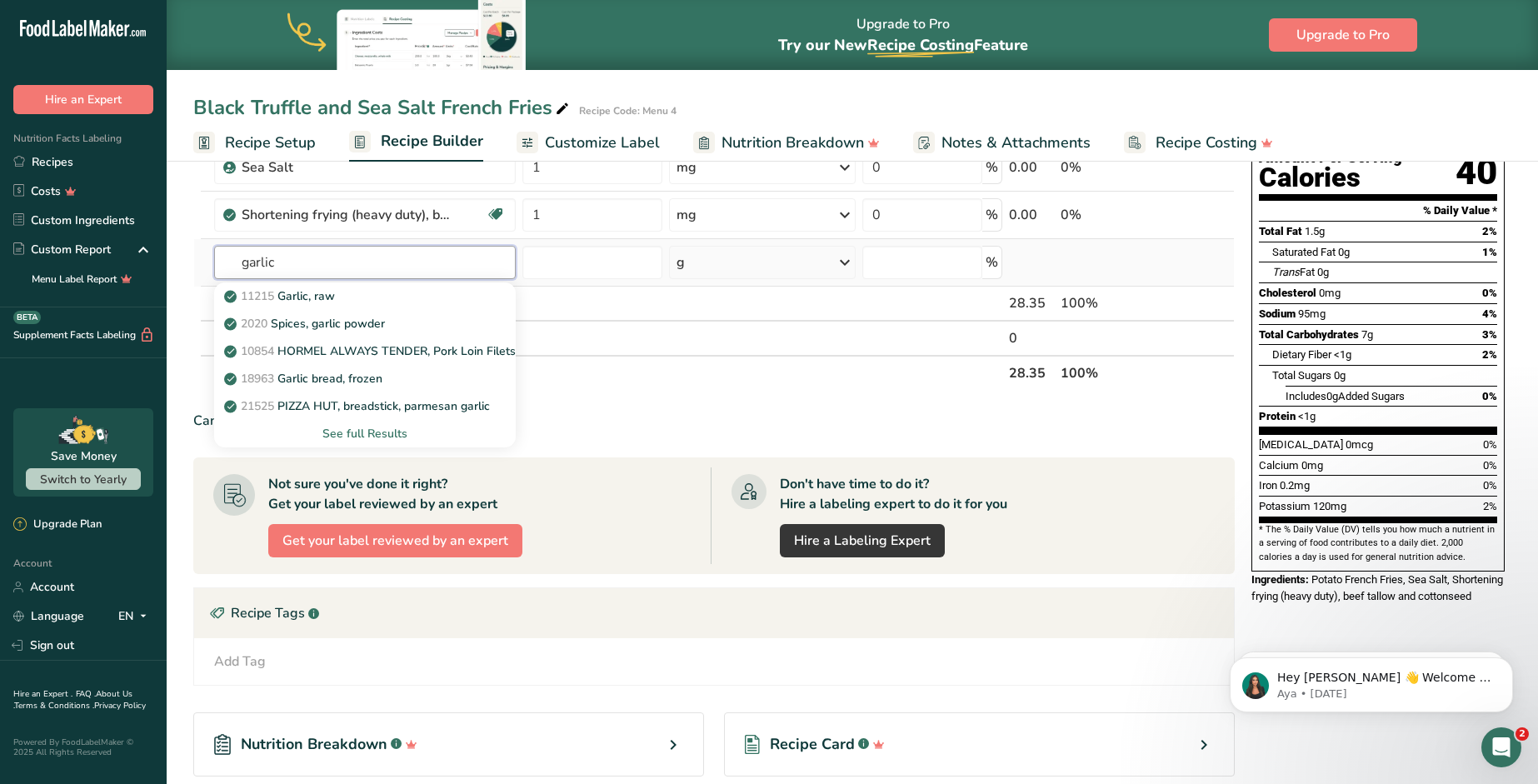
type input "garlic"
click at [376, 438] on div "See full Results" at bounding box center [364, 433] width 274 height 18
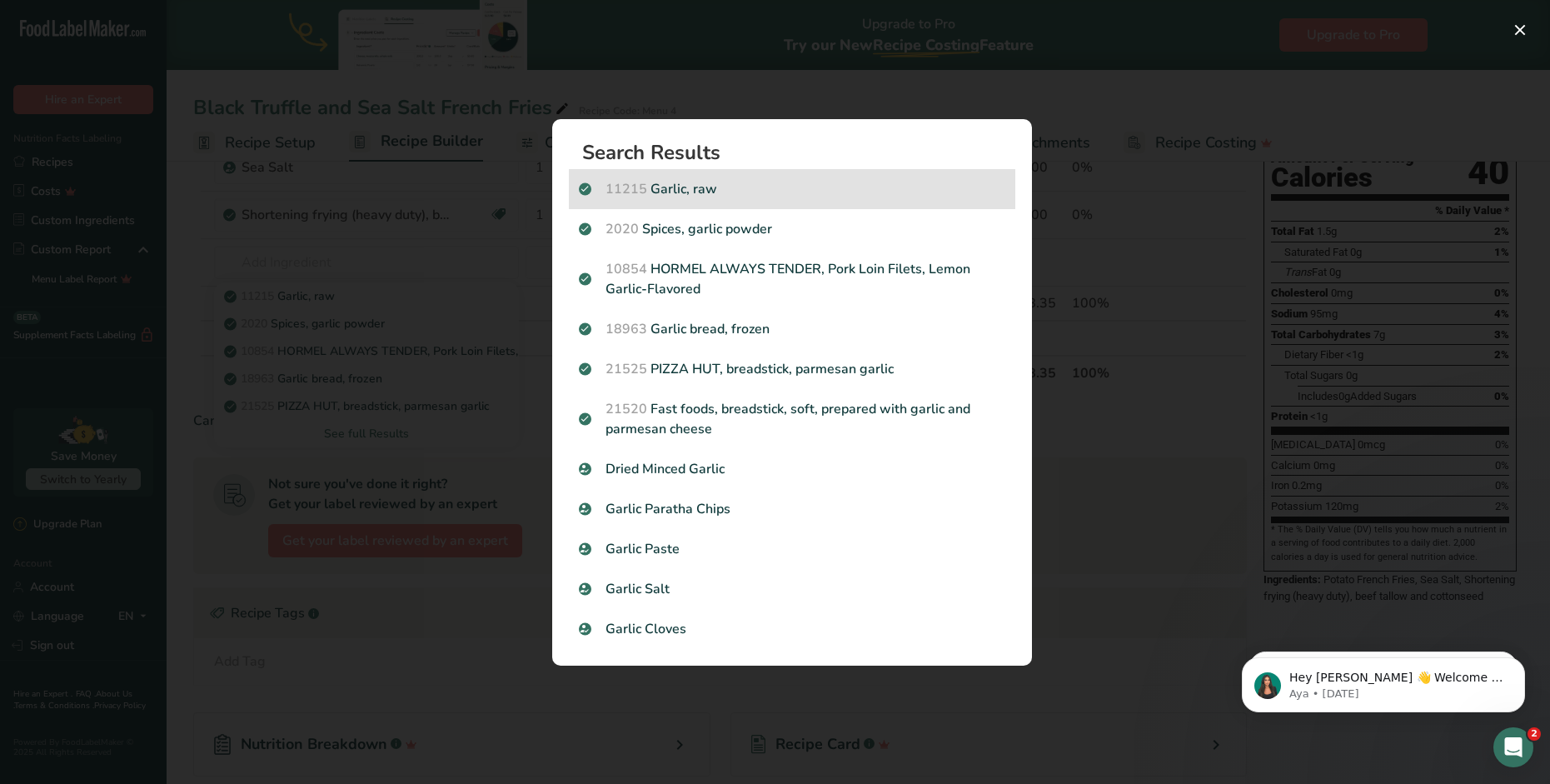
click at [748, 189] on p "11215 Garlic, raw" at bounding box center [792, 188] width 427 height 20
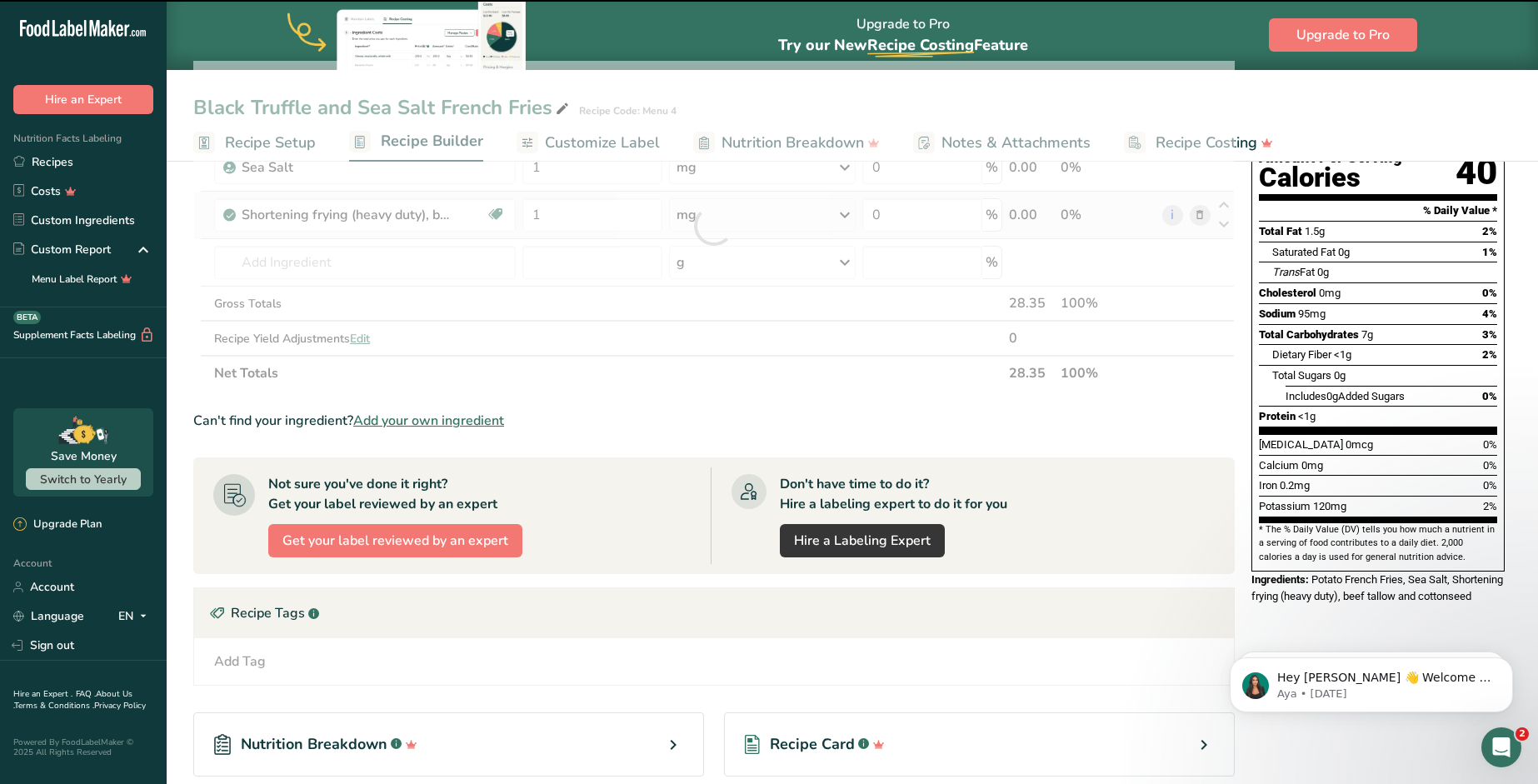
type input "0"
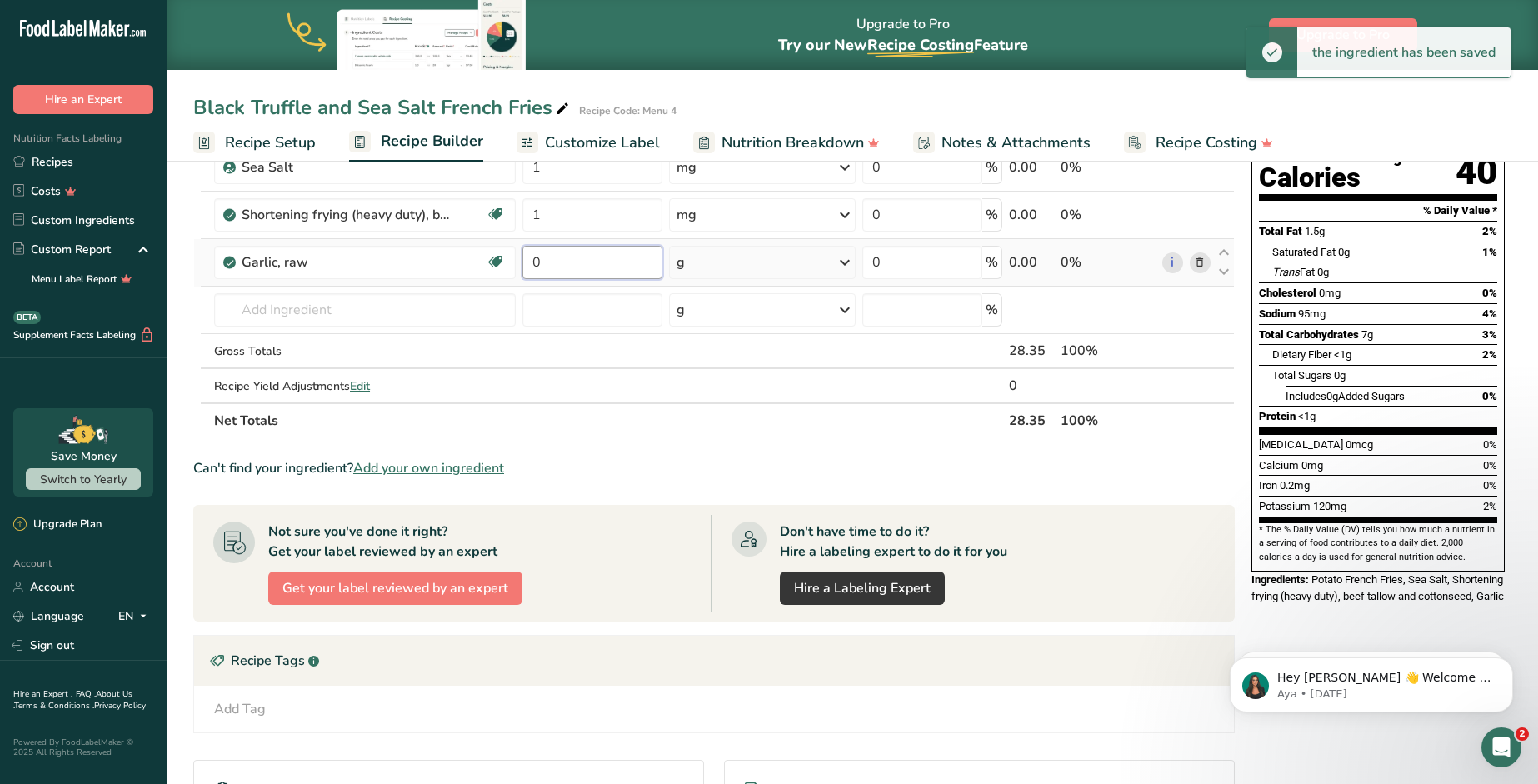
click at [596, 265] on input "0" at bounding box center [592, 263] width 140 height 33
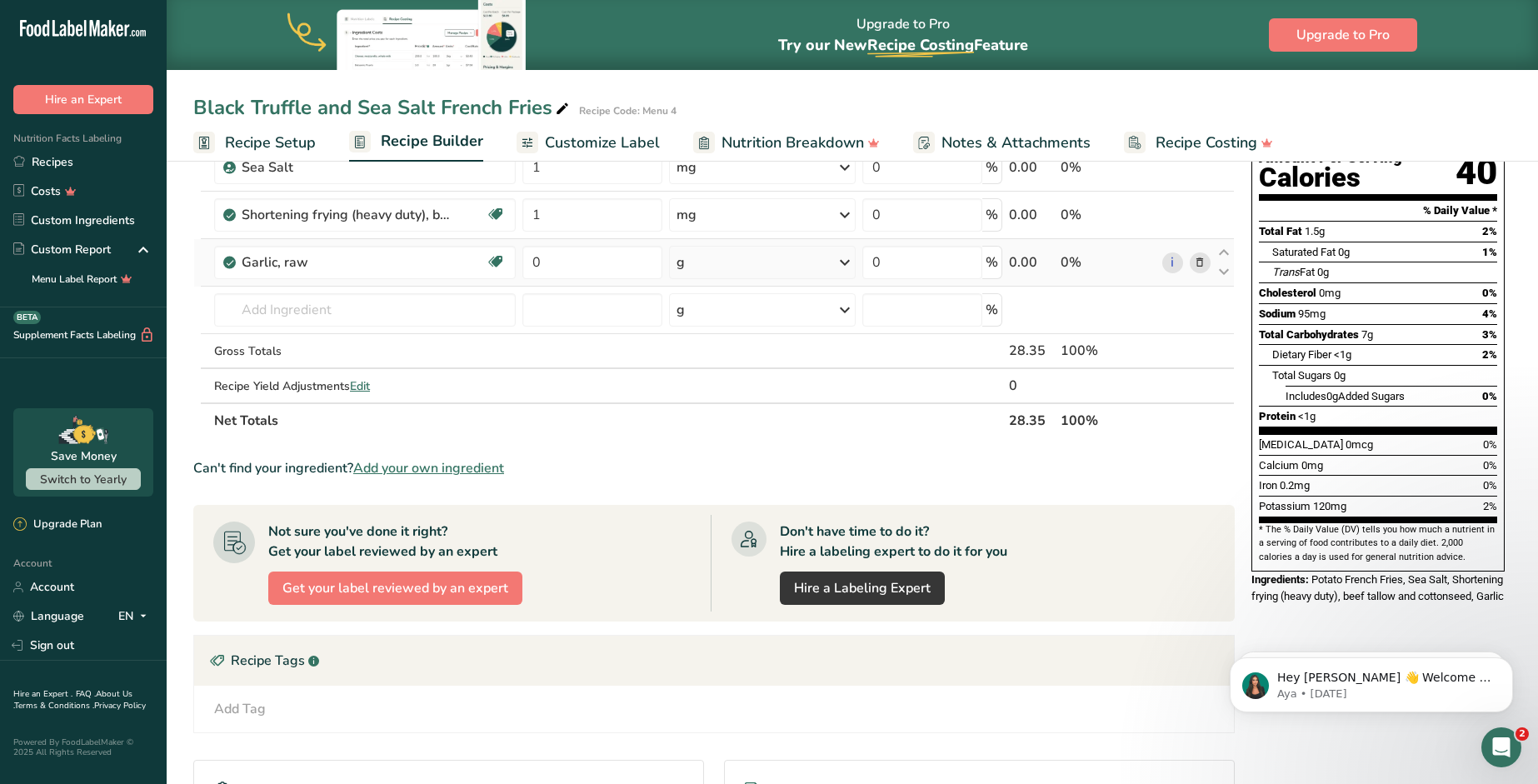
click at [773, 268] on div "Ingredient * Amount * Unit * Waste * .a-a{fill:#347362;}.b-a{fill:#fff;} Grams …" at bounding box center [714, 249] width 1041 height 377
click at [847, 266] on icon at bounding box center [845, 262] width 20 height 30
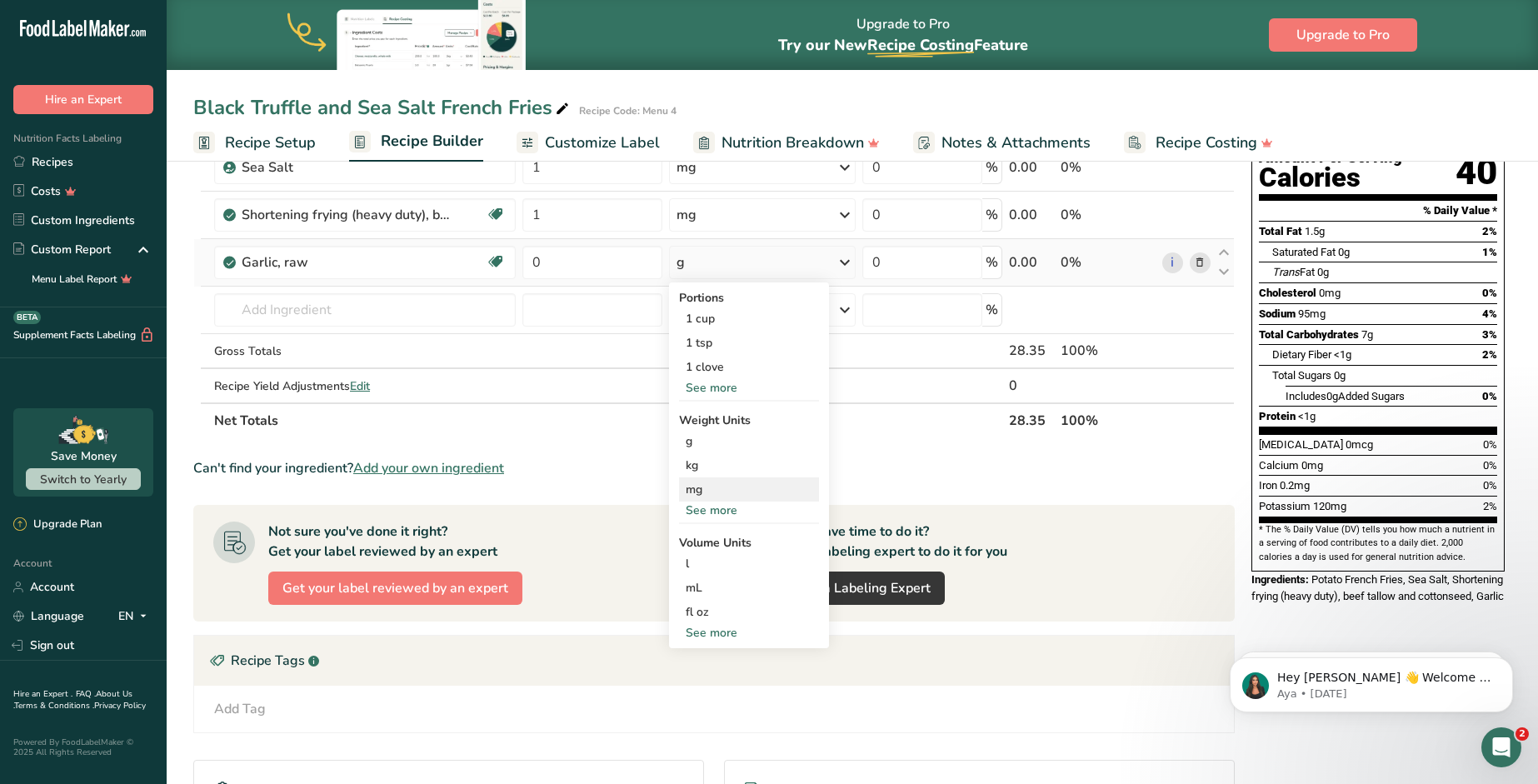
click at [731, 484] on div "mg" at bounding box center [748, 489] width 140 height 24
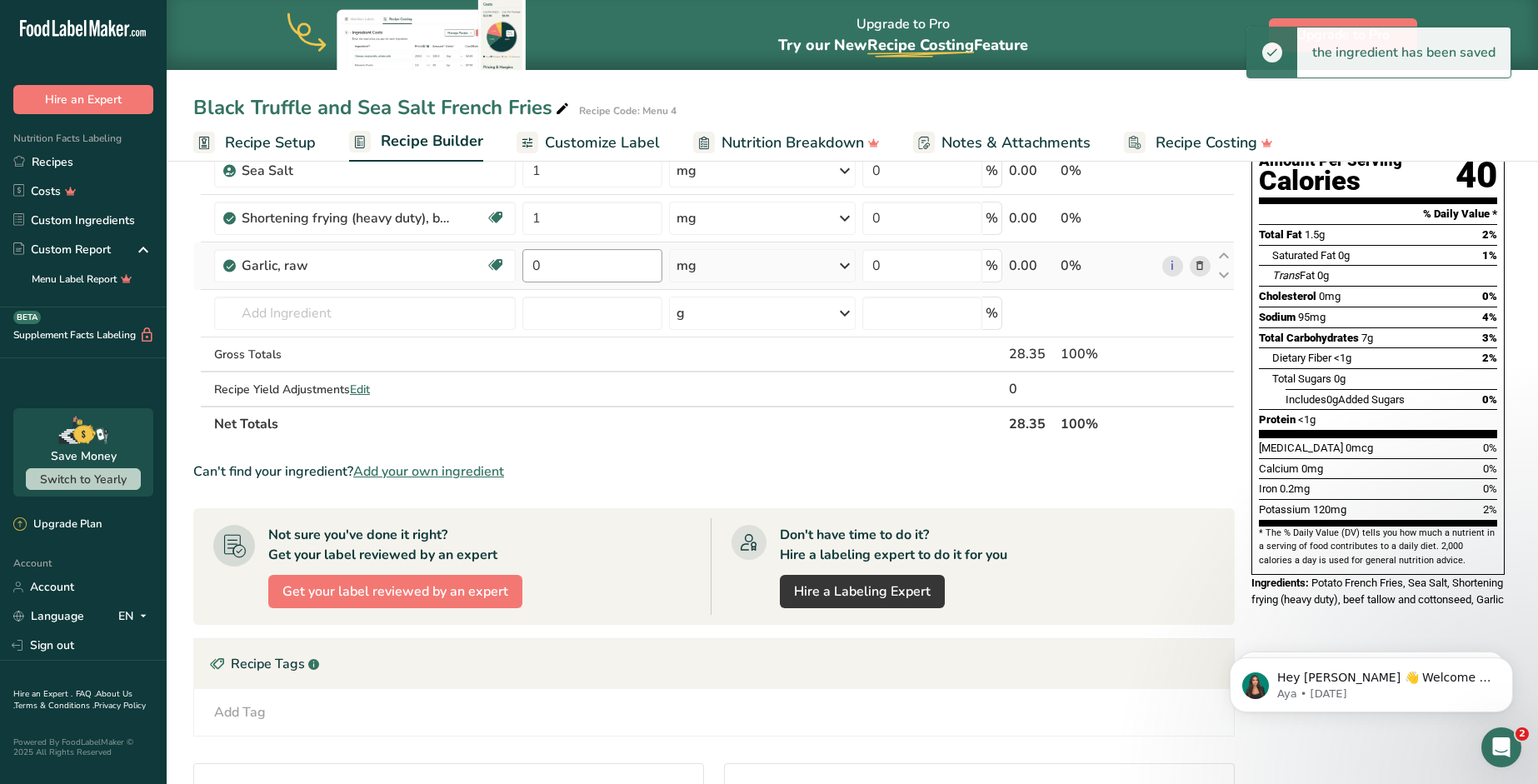
scroll to position [160, 0]
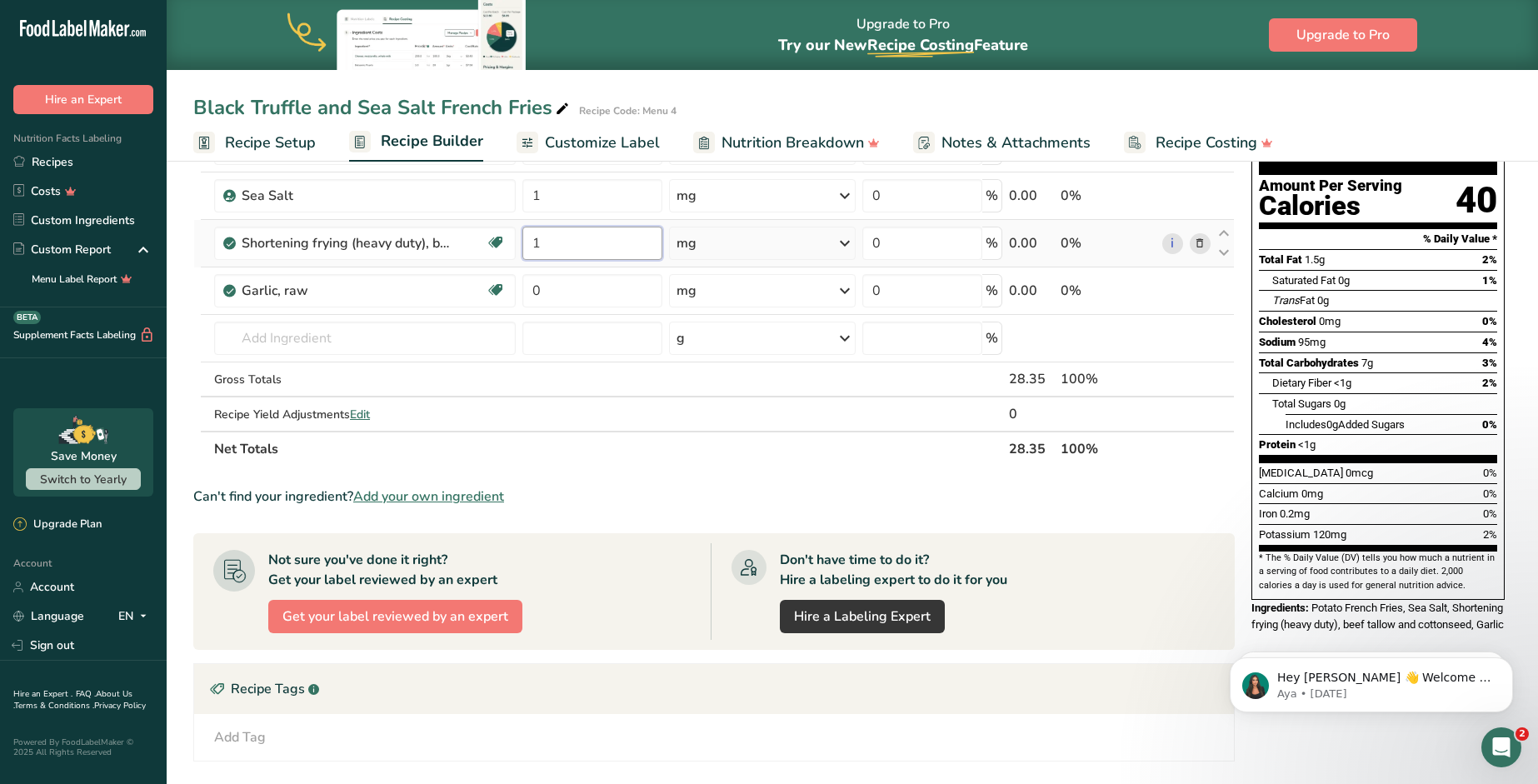
click at [576, 249] on input "1" at bounding box center [592, 243] width 140 height 33
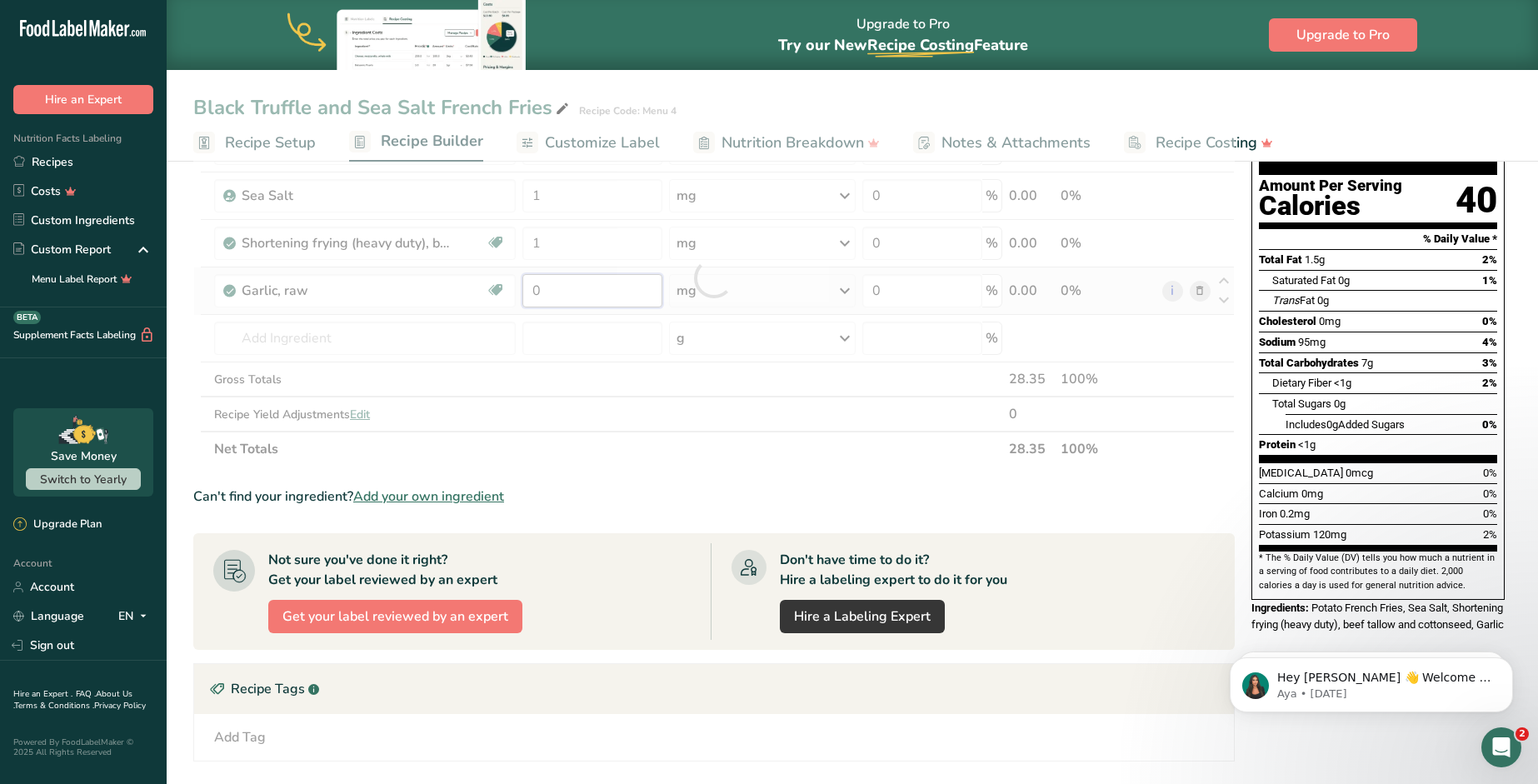
click at [581, 290] on div "Ingredient * Amount * Unit * Waste * .a-a{fill:#347362;}.b-a{fill:#fff;} Grams …" at bounding box center [714, 277] width 1041 height 377
click at [581, 290] on div at bounding box center [714, 277] width 1041 height 377
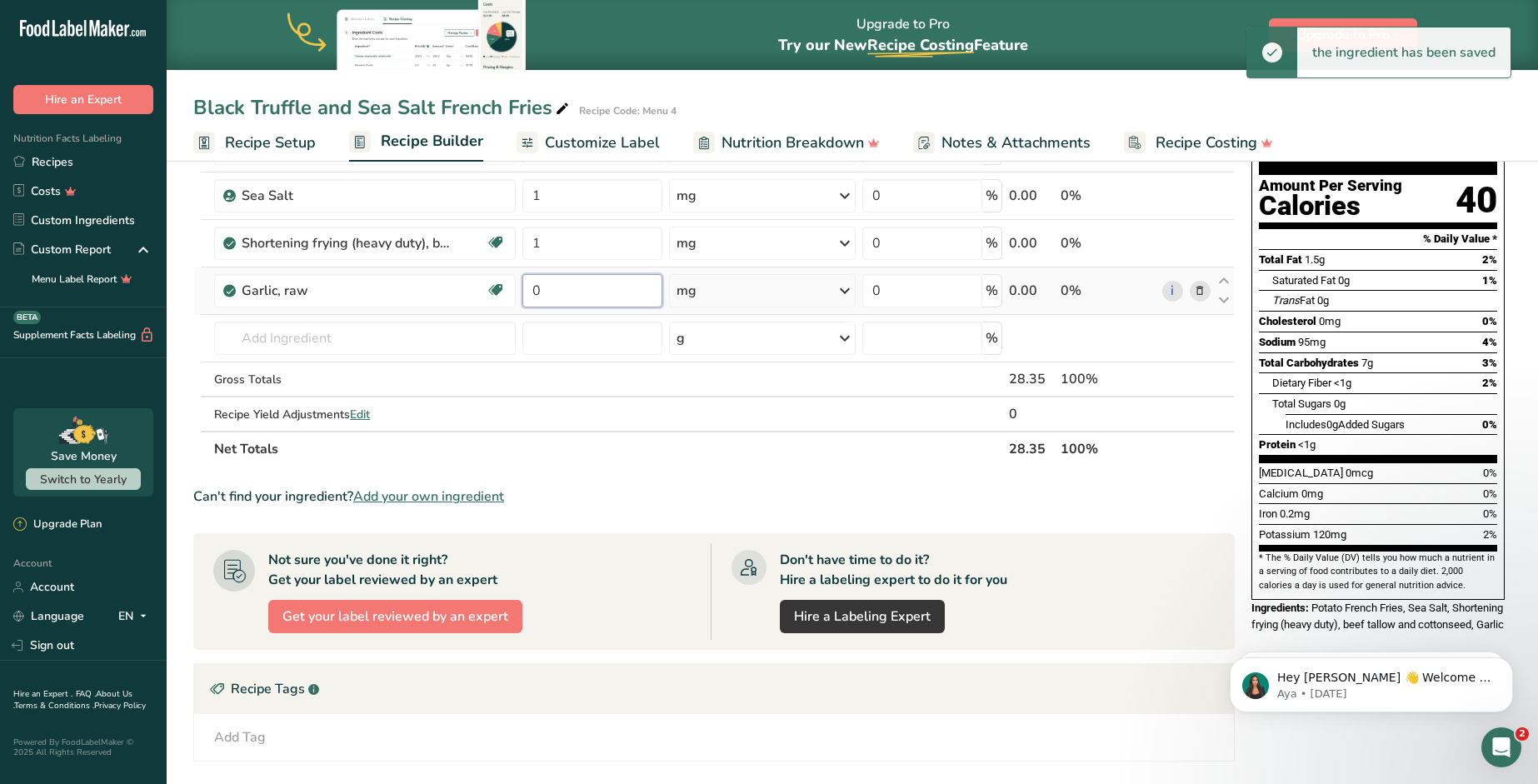
click at [581, 289] on input "0" at bounding box center [592, 291] width 140 height 33
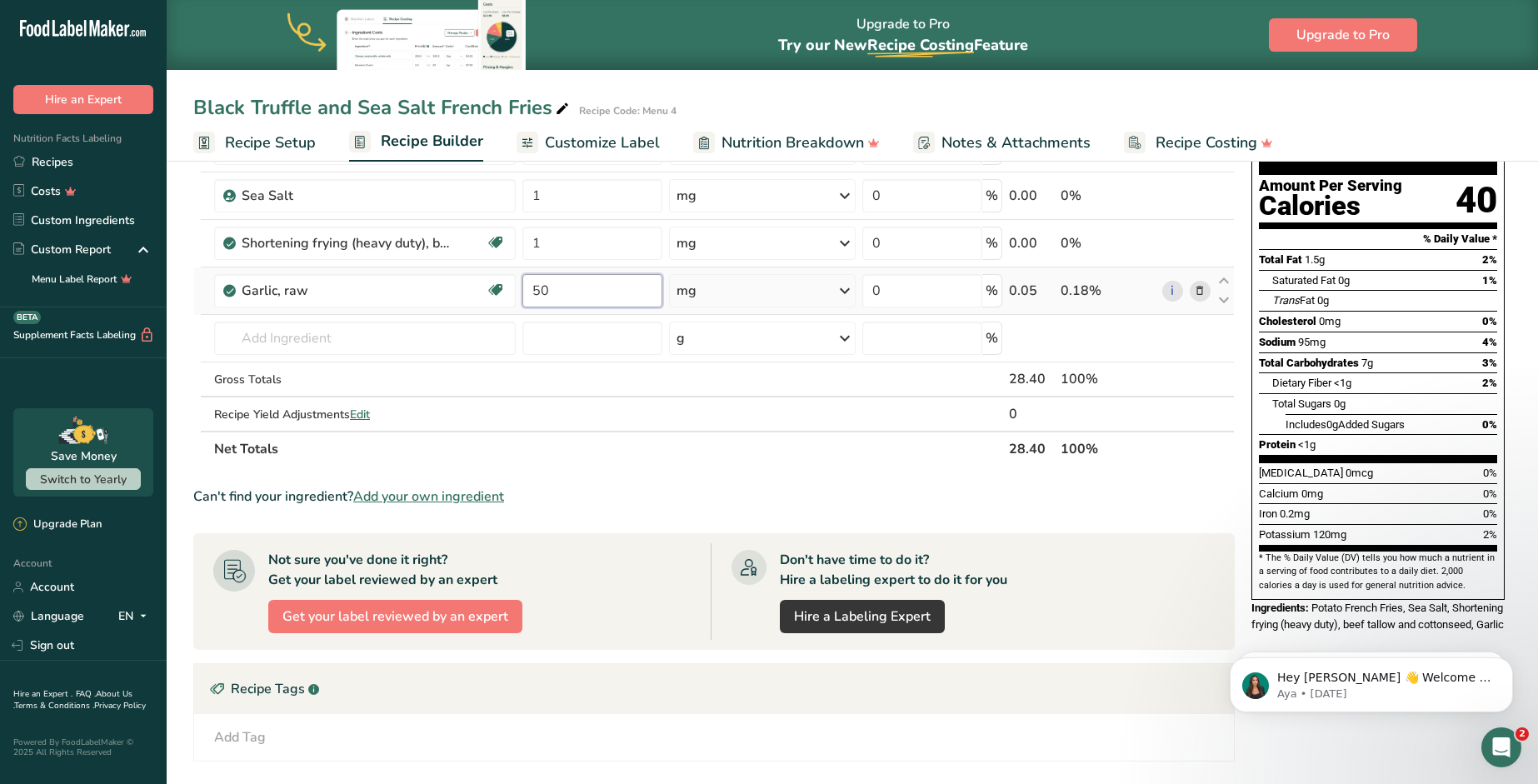
type input "50"
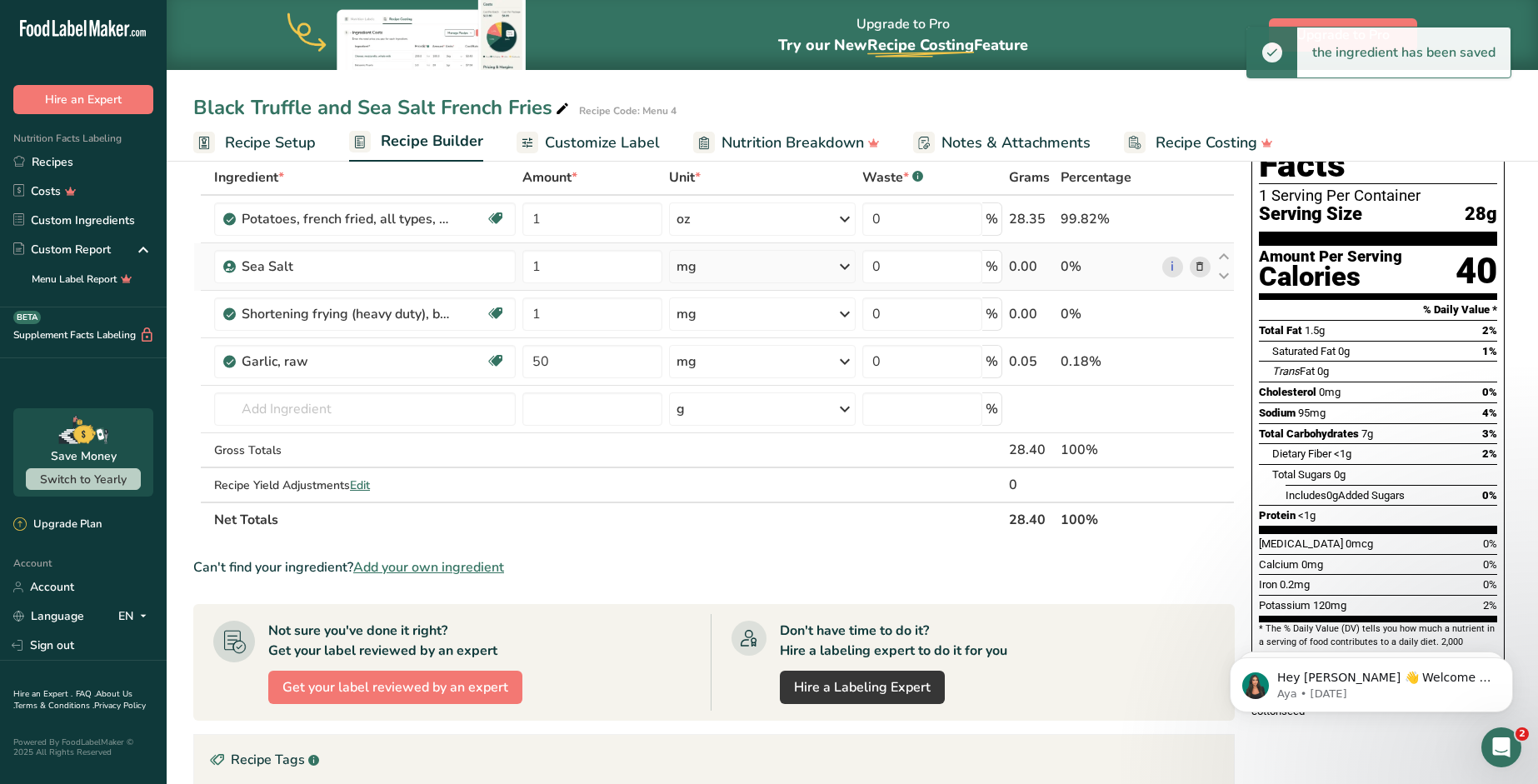
scroll to position [0, 0]
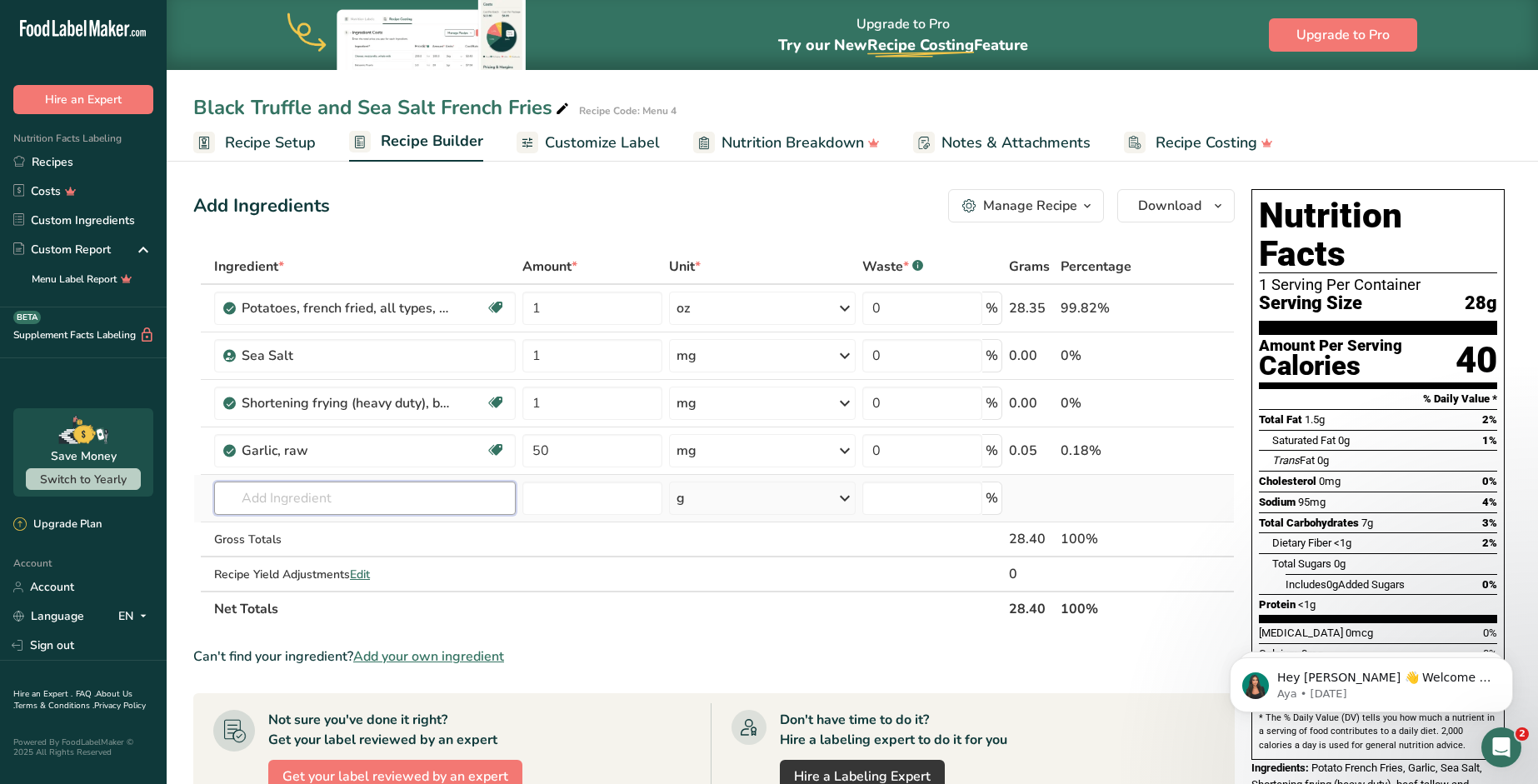
click at [416, 492] on input "text" at bounding box center [364, 498] width 302 height 33
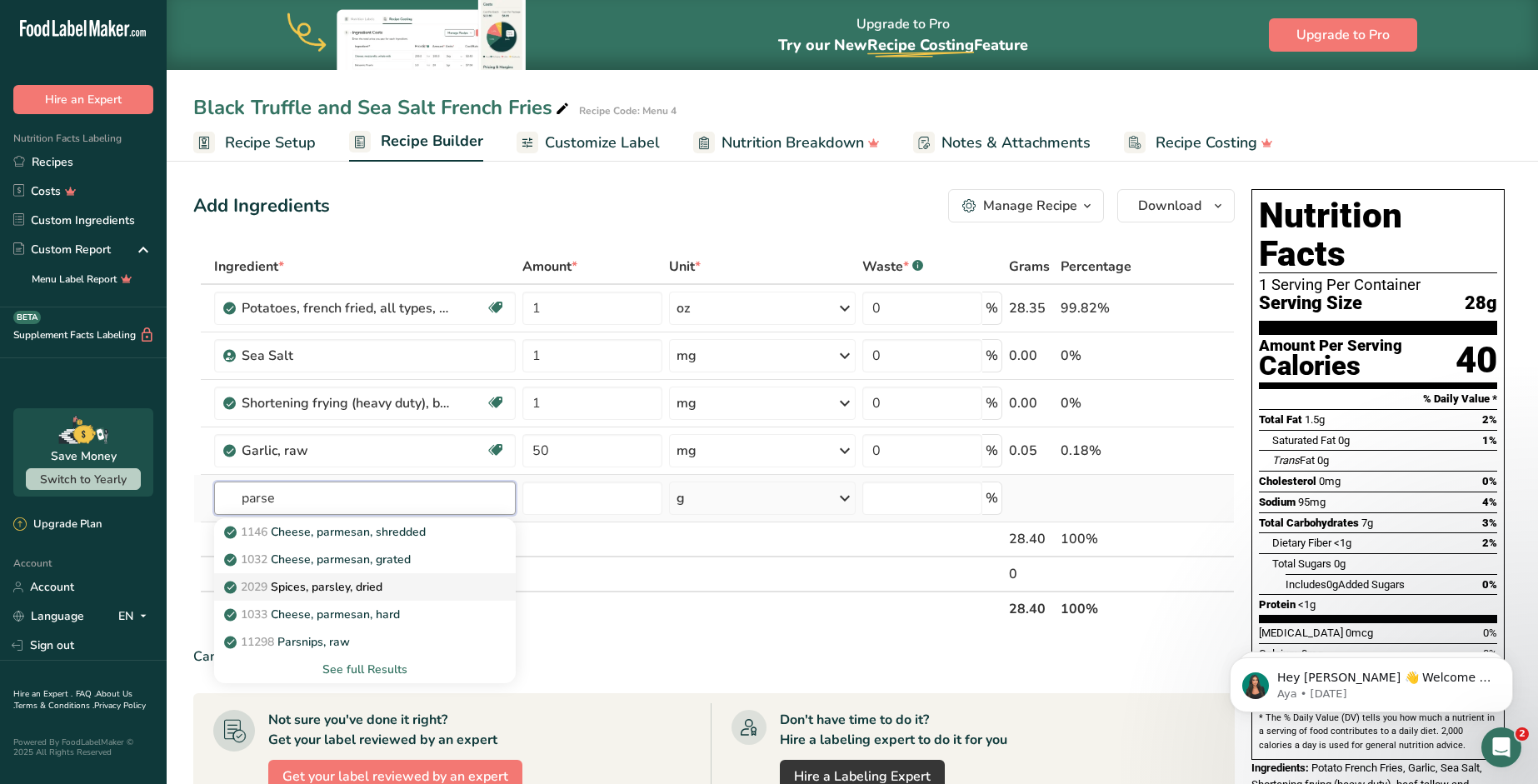
type input "parse"
click at [352, 581] on p "2029 Spices, parsley, dried" at bounding box center [305, 587] width 155 height 18
type input "Spices, parsley, dried"
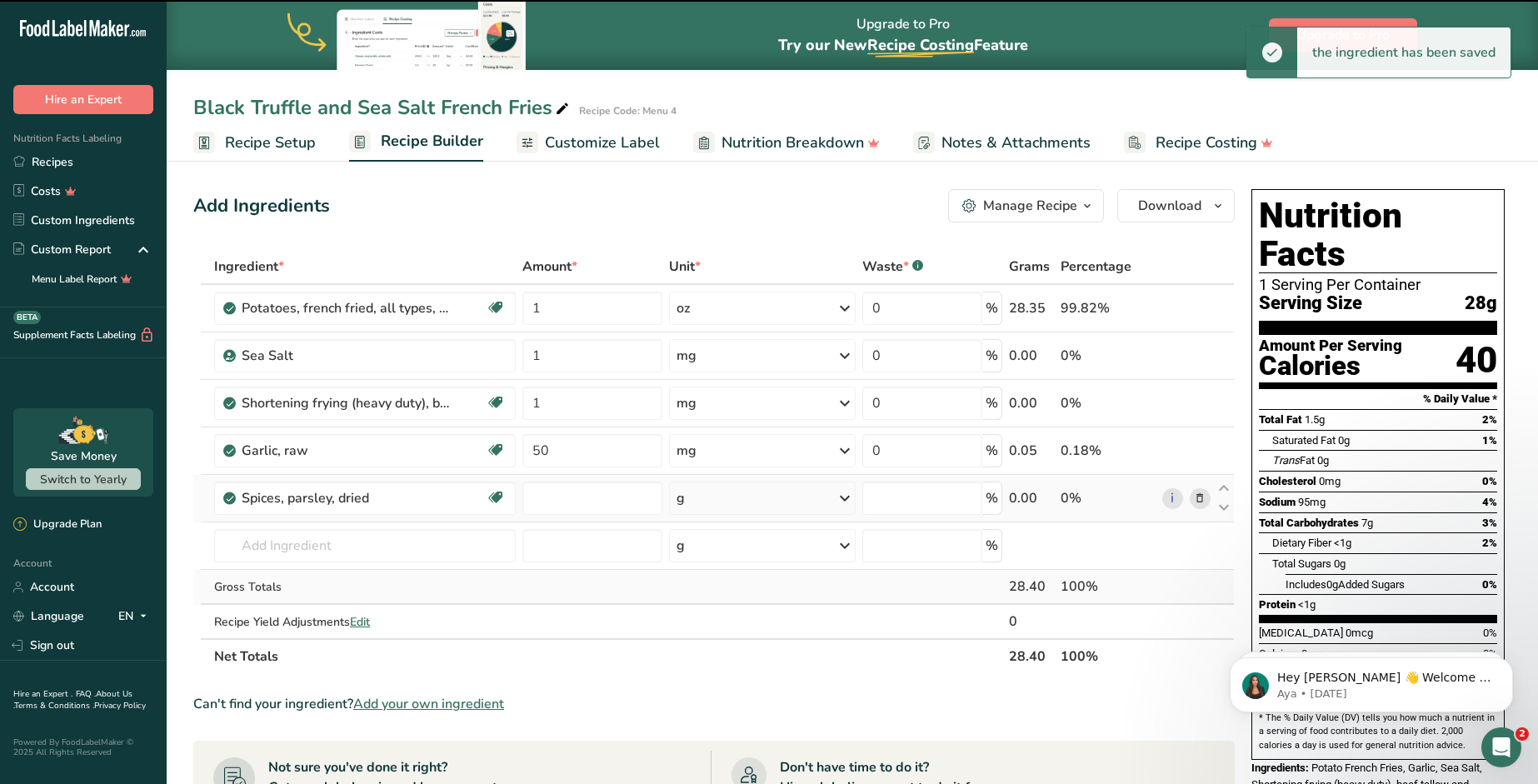
type input "0"
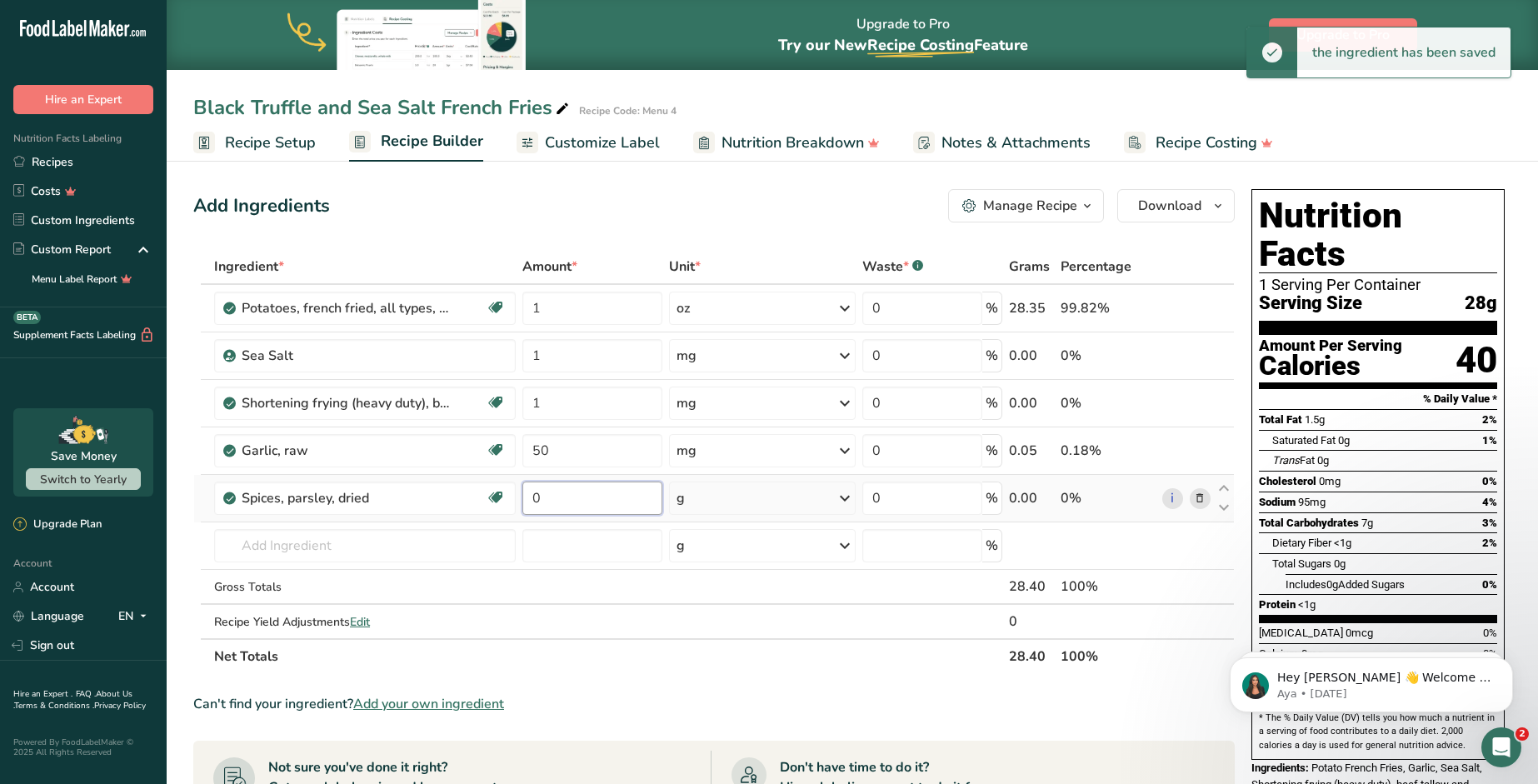
click at [562, 510] on input "0" at bounding box center [592, 498] width 140 height 33
click at [561, 509] on input "0" at bounding box center [592, 498] width 140 height 33
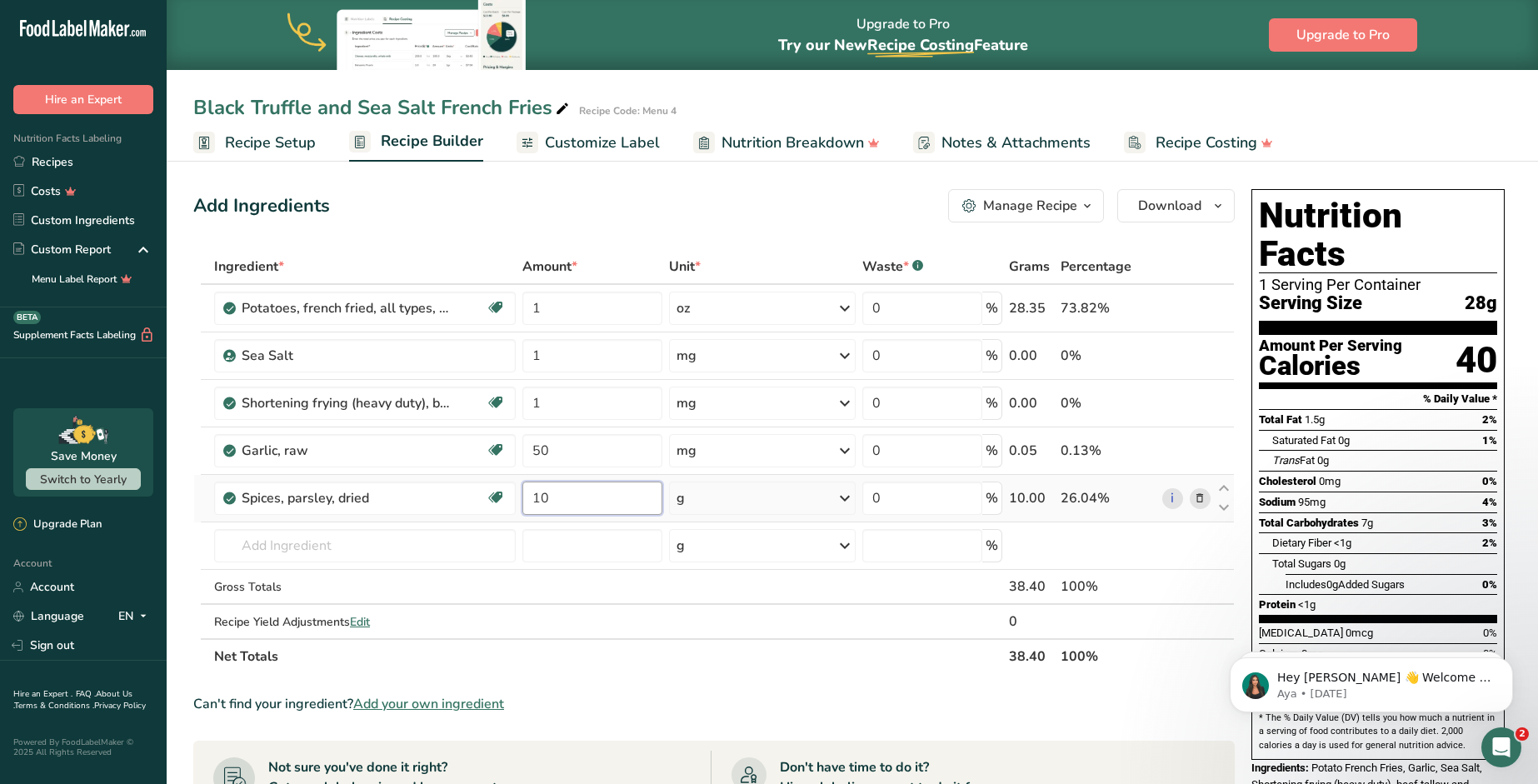
type input "10"
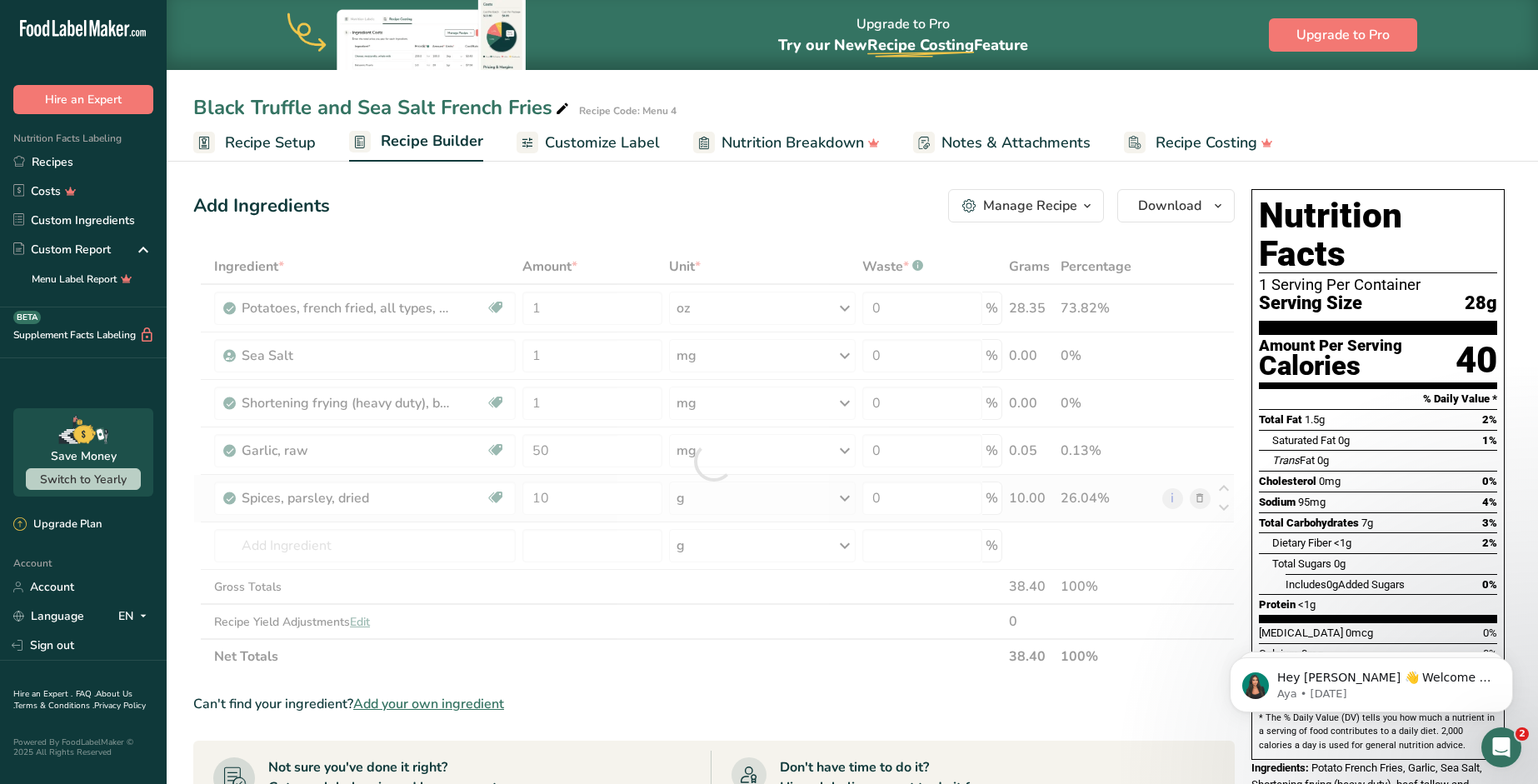
click at [718, 507] on div "Ingredient * Amount * Unit * Waste * .a-a{fill:#347362;}.b-a{fill:#fff;} Grams …" at bounding box center [714, 461] width 1041 height 425
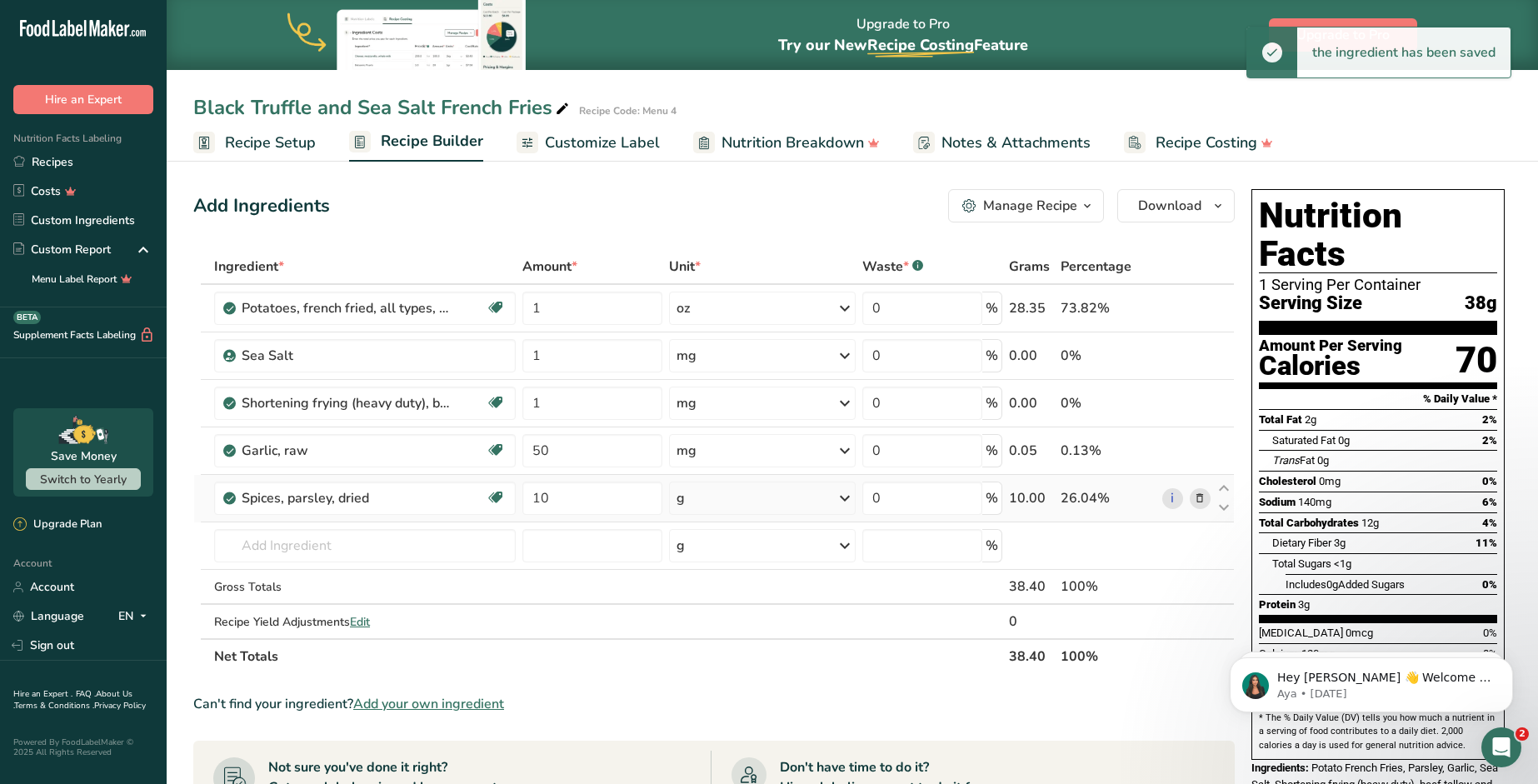
click at [721, 499] on div "g" at bounding box center [762, 498] width 187 height 33
click at [712, 684] on div "mg" at bounding box center [748, 683] width 140 height 24
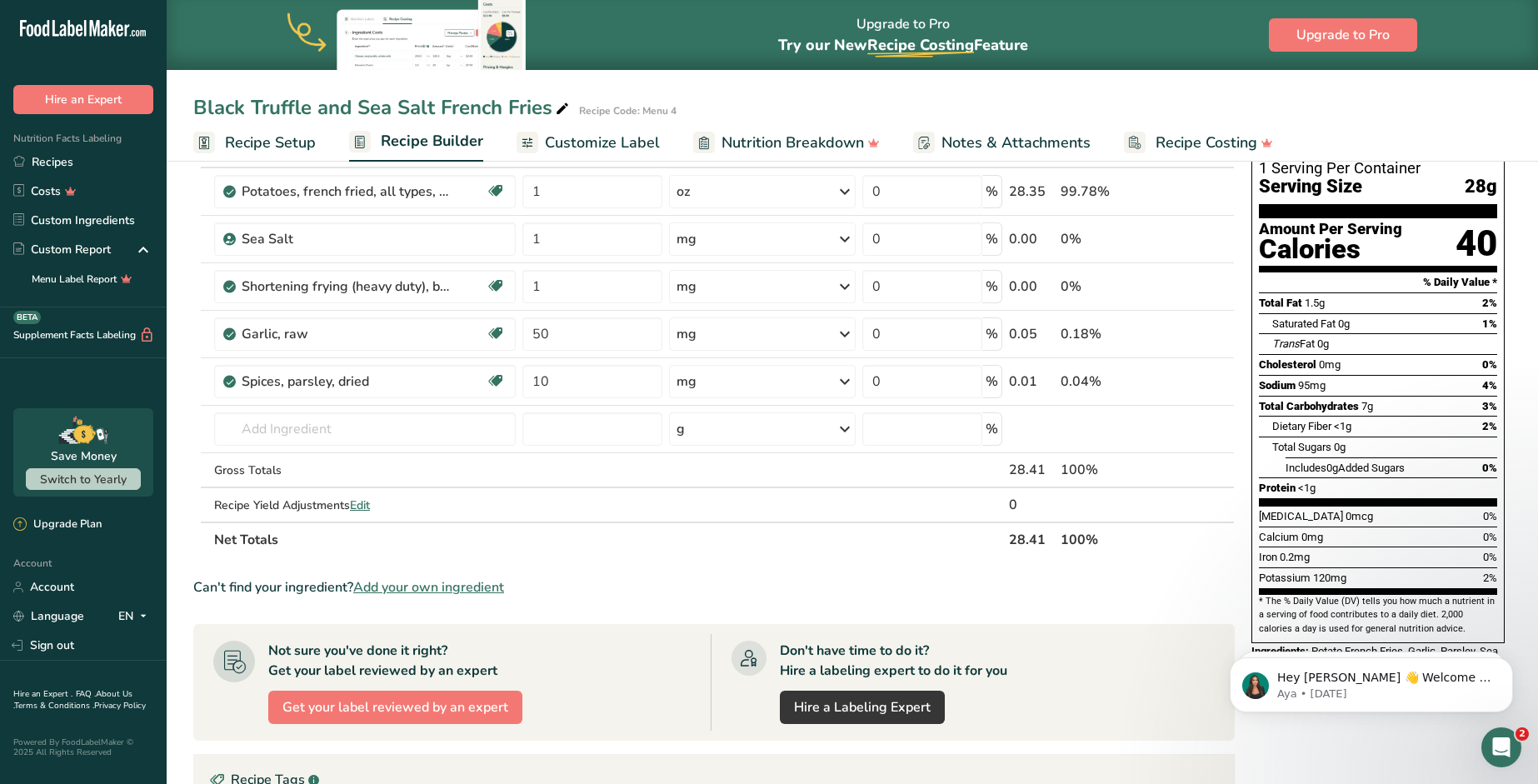
scroll to position [139, 0]
